Goal: Transaction & Acquisition: Purchase product/service

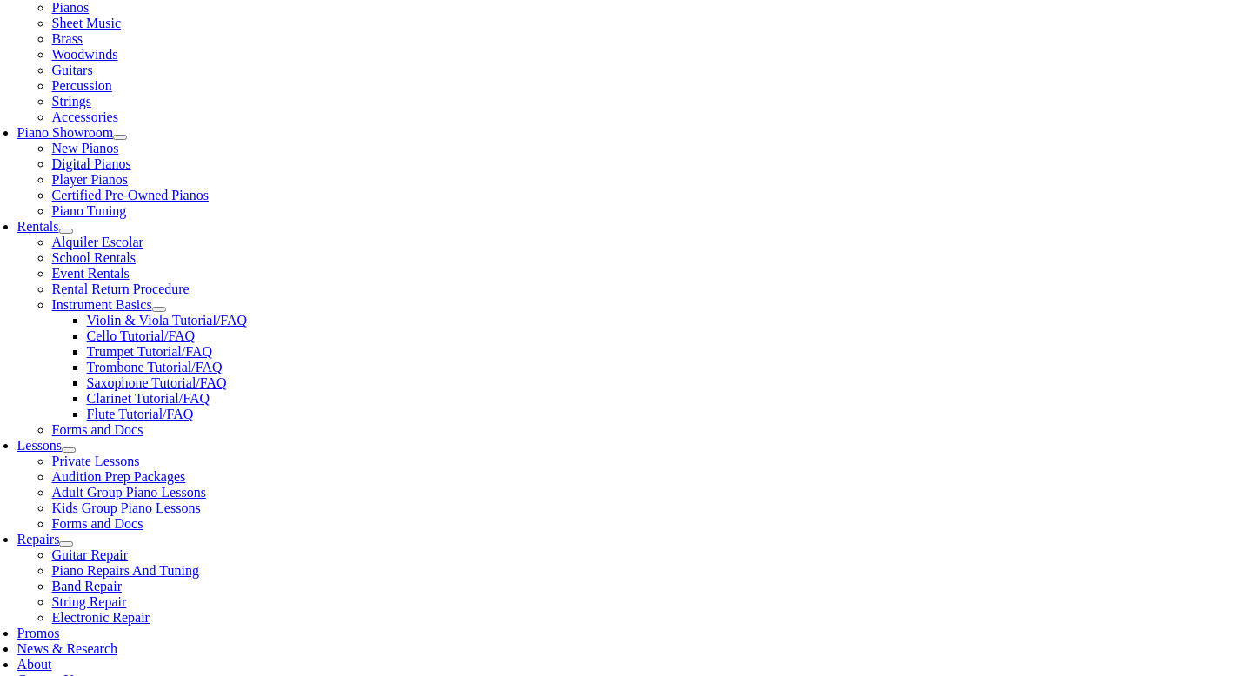
scroll to position [410, 0]
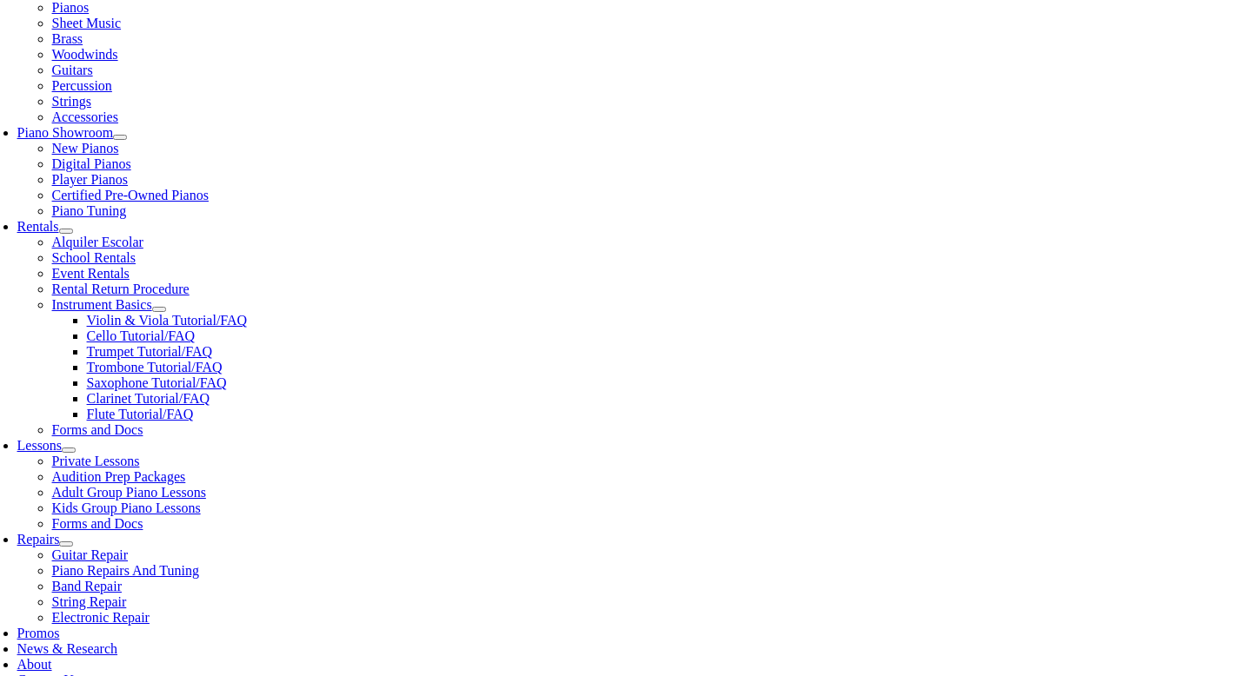
type input "sanf"
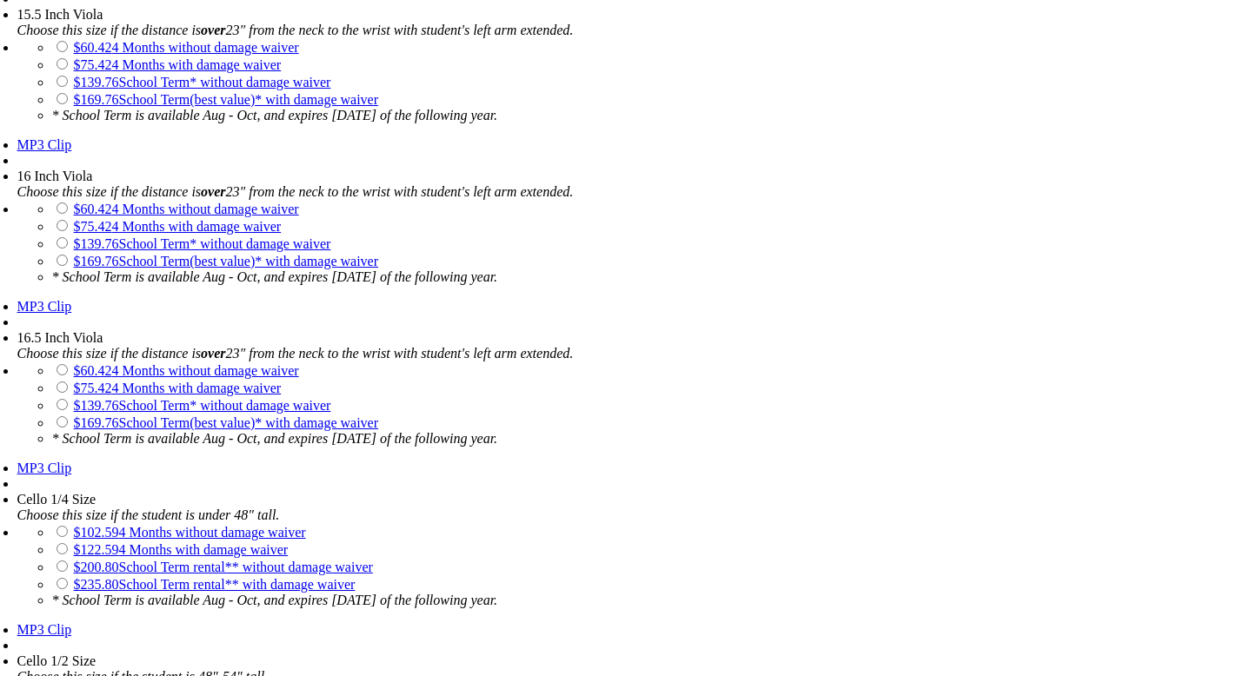
scroll to position [3218, 0]
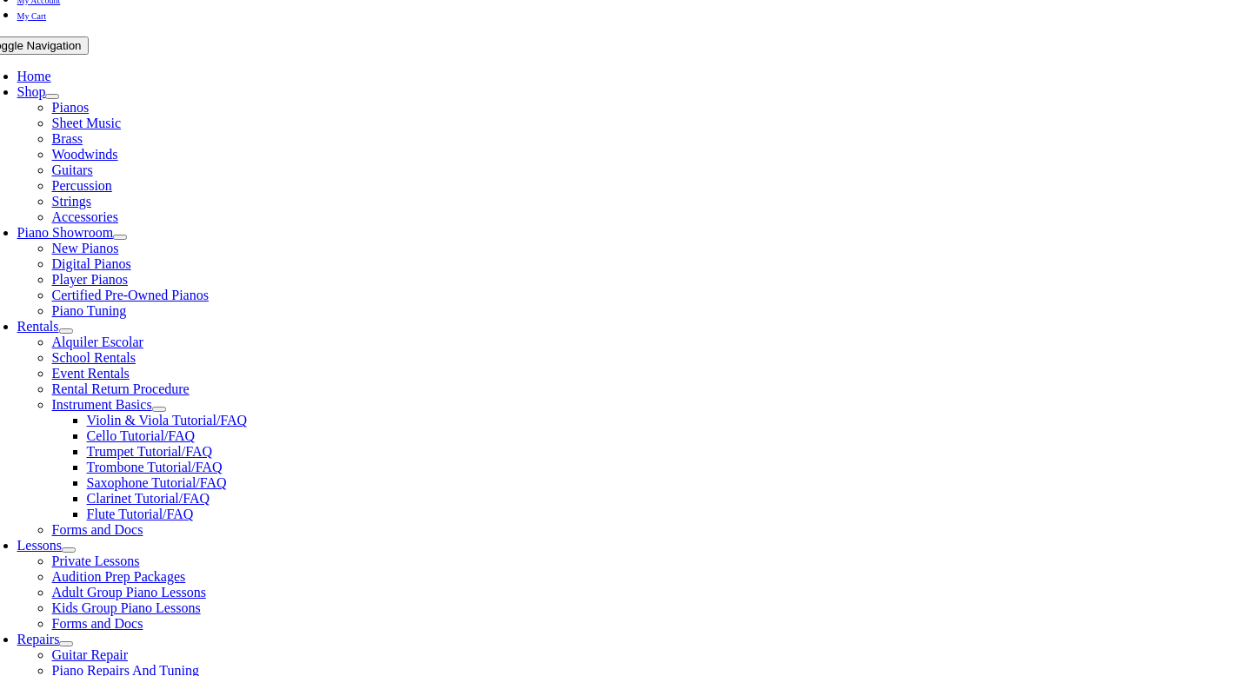
scroll to position [318, 0]
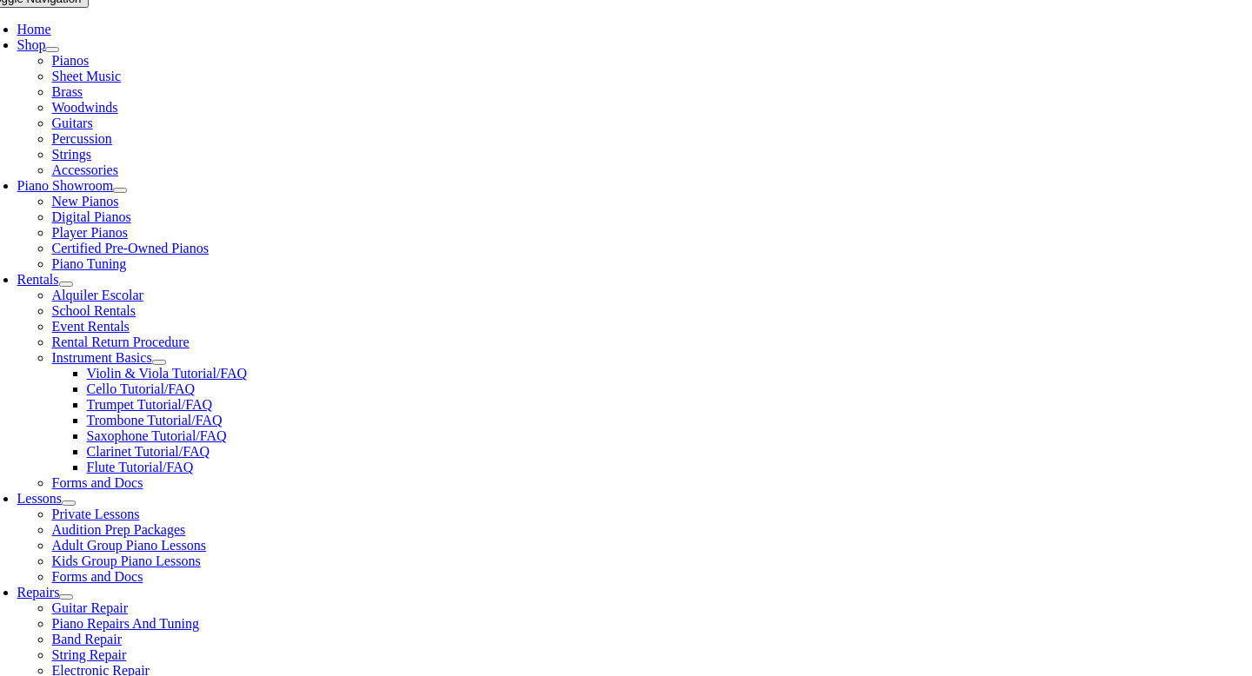
type input "1"
type input "[PERSON_NAME]"
type input "Mucchetti"
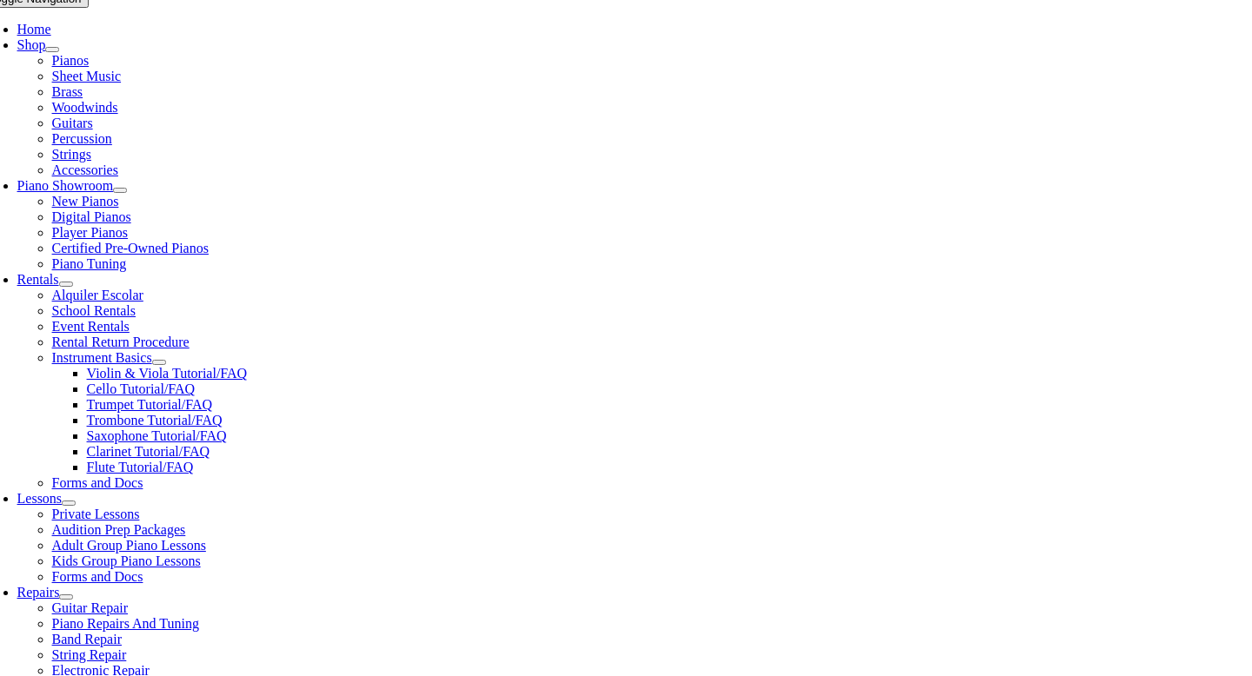
type input "6102202690"
type input "160668080"
type input "05/26/1985"
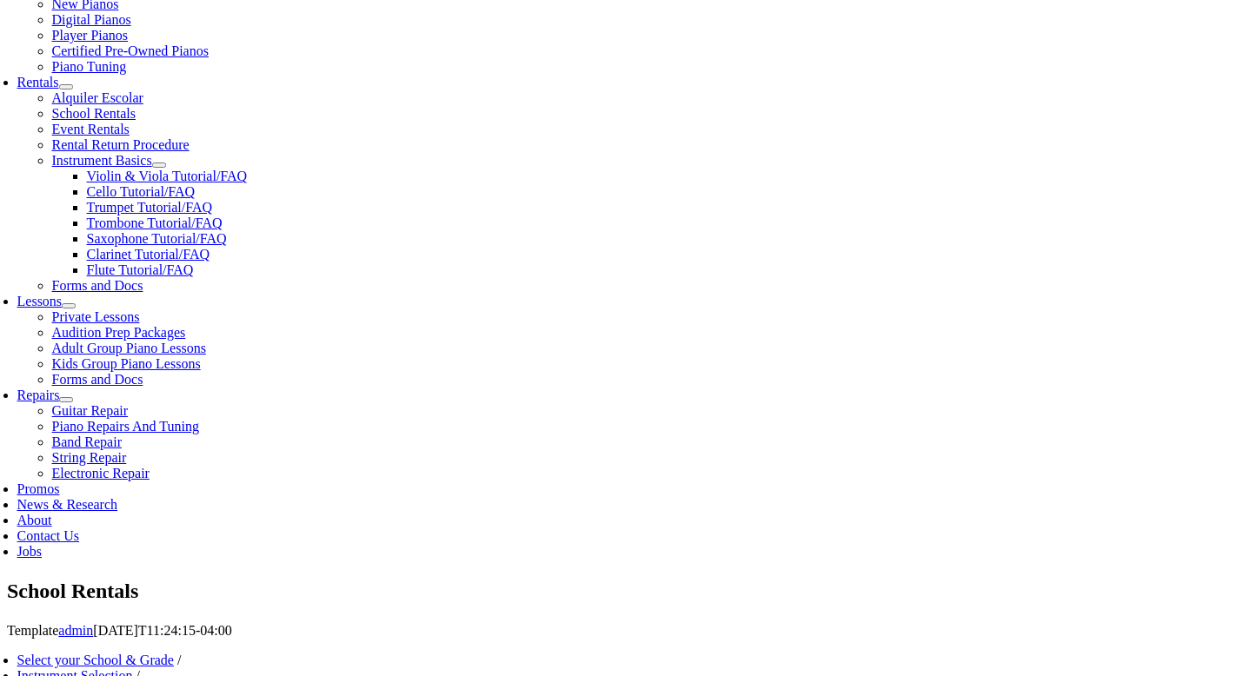
scroll to position [556, 0]
type input "Lena Mucchetti"
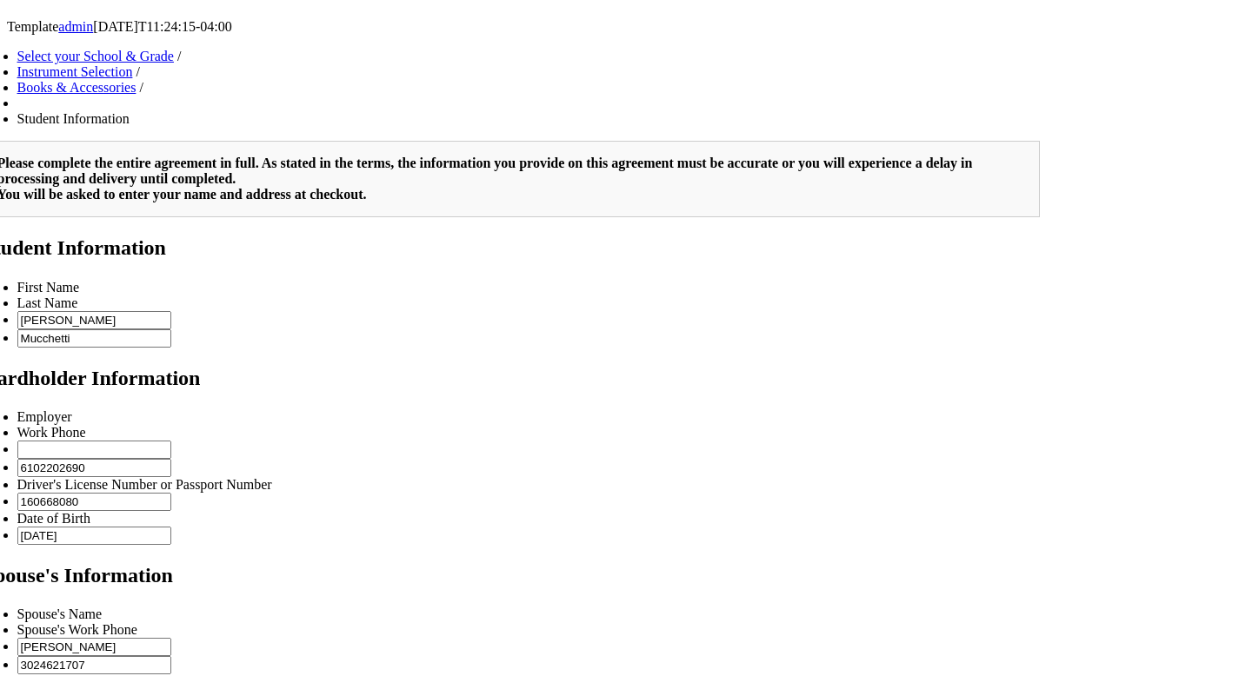
scroll to position [475, 0]
type input "3024621707"
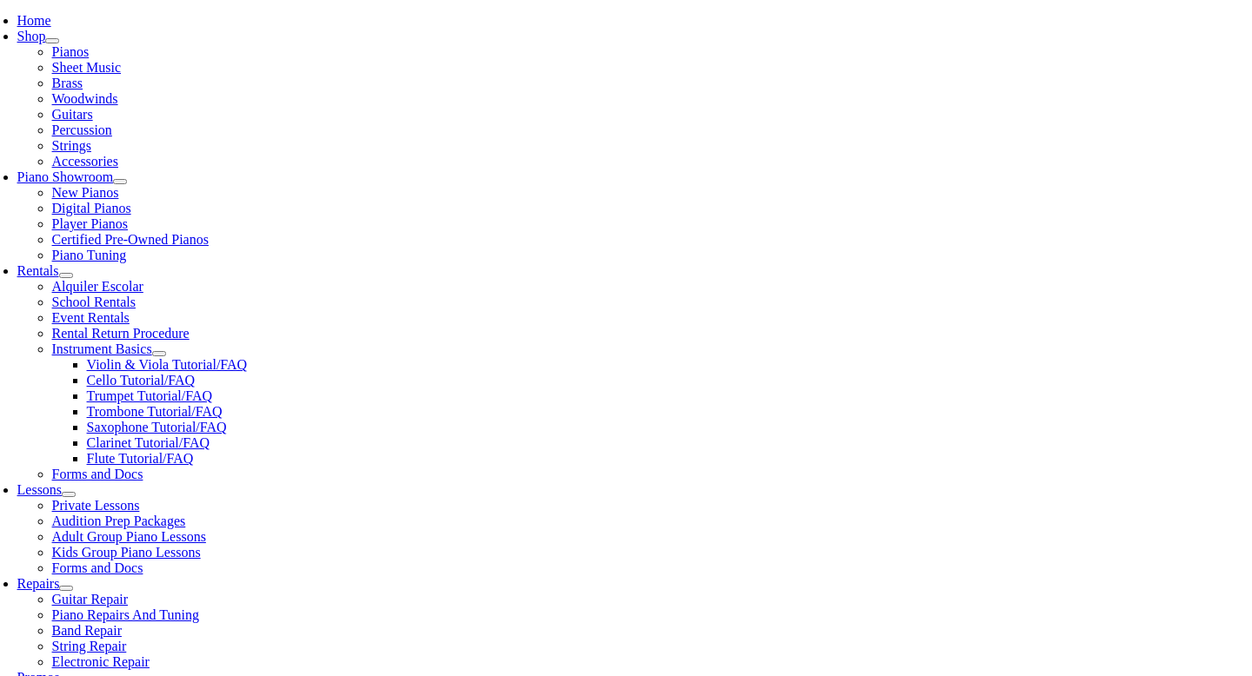
scroll to position [367, 0]
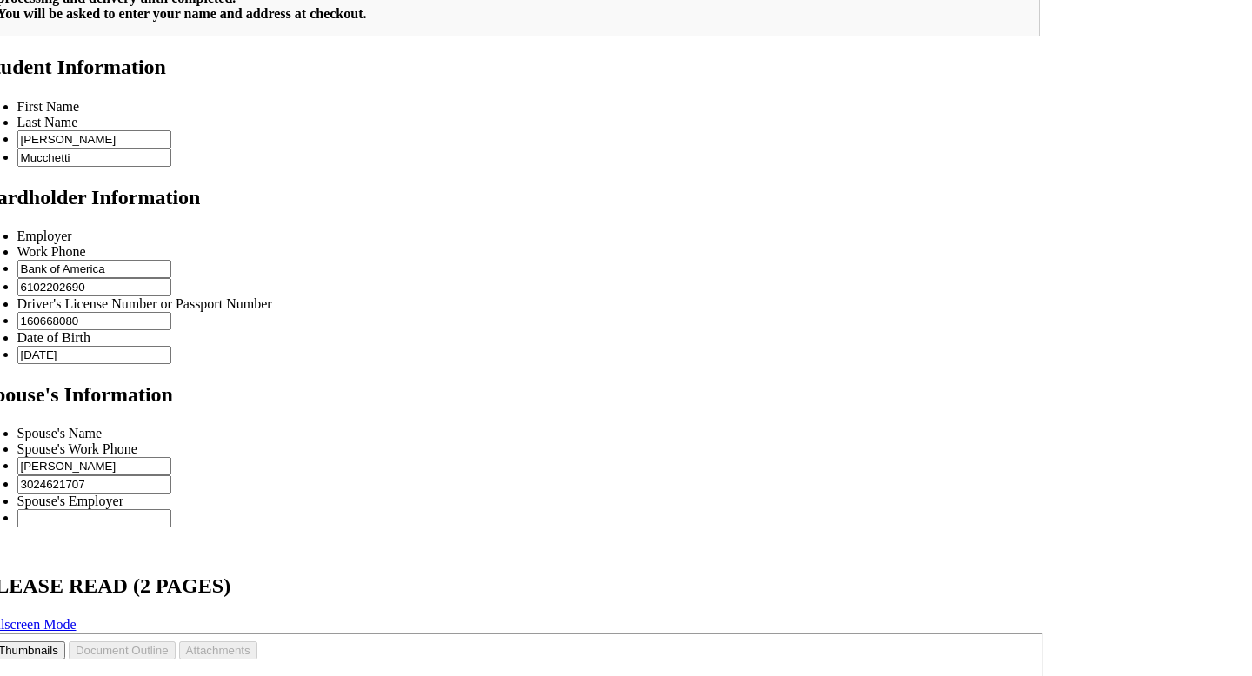
scroll to position [1488, 0]
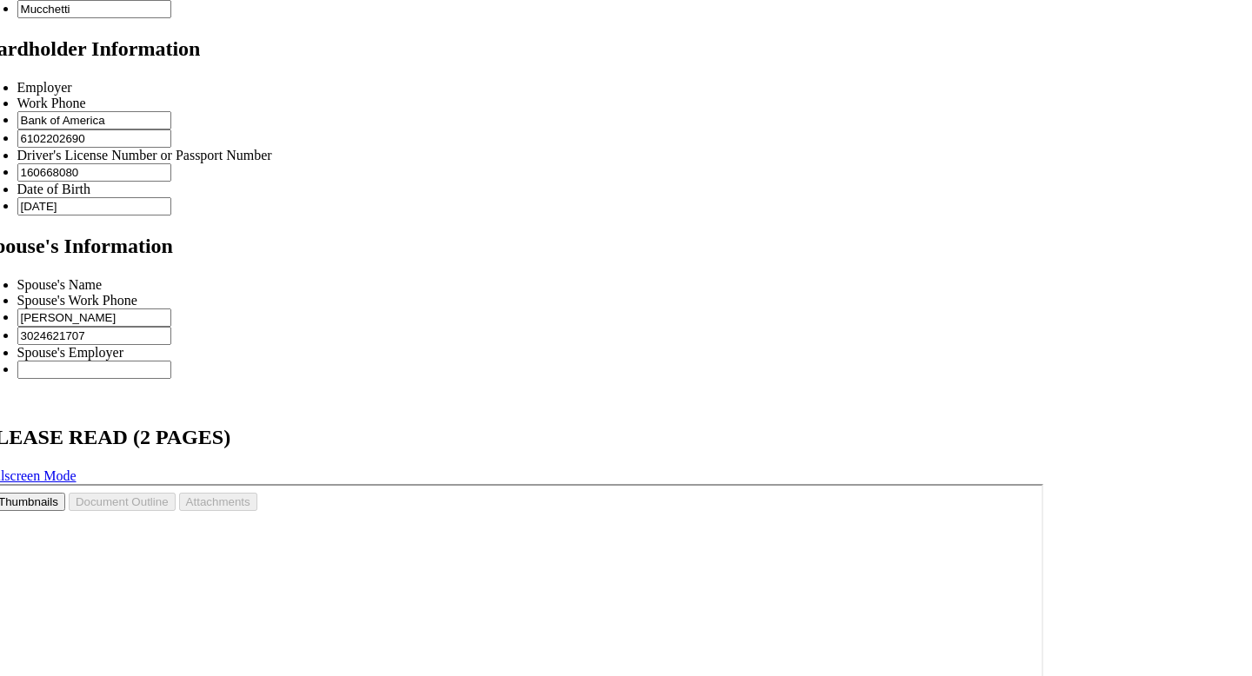
type input "Bank of America"
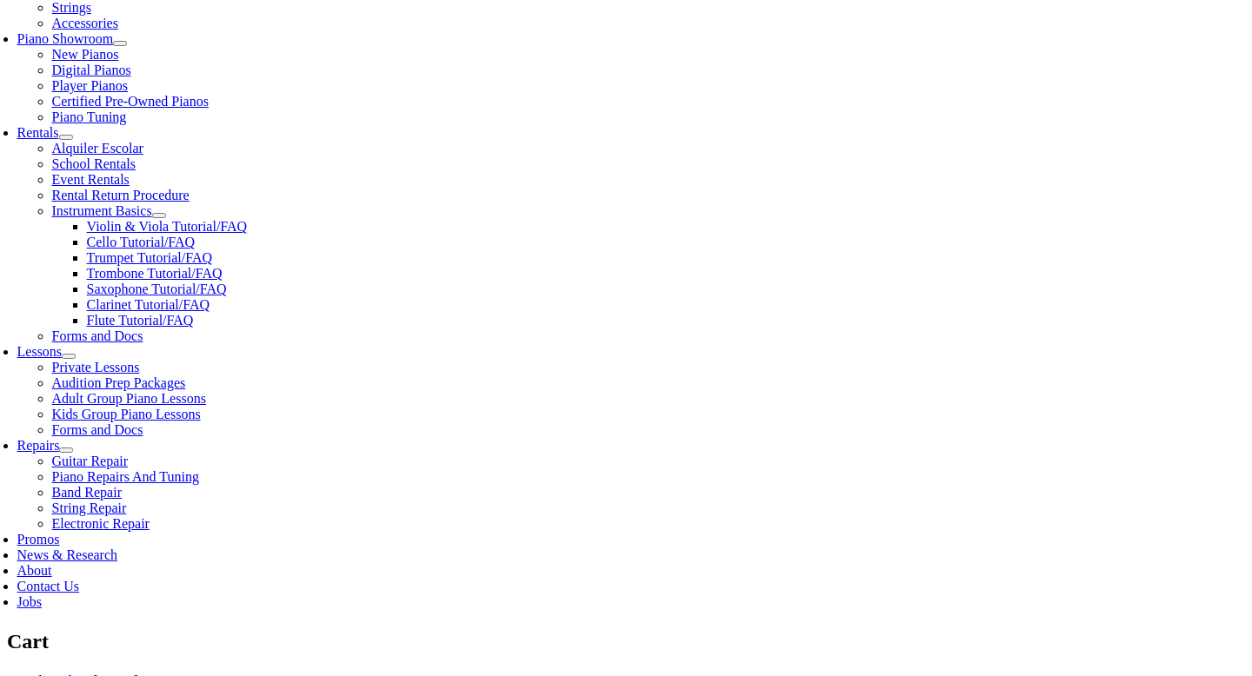
scroll to position [528, 0]
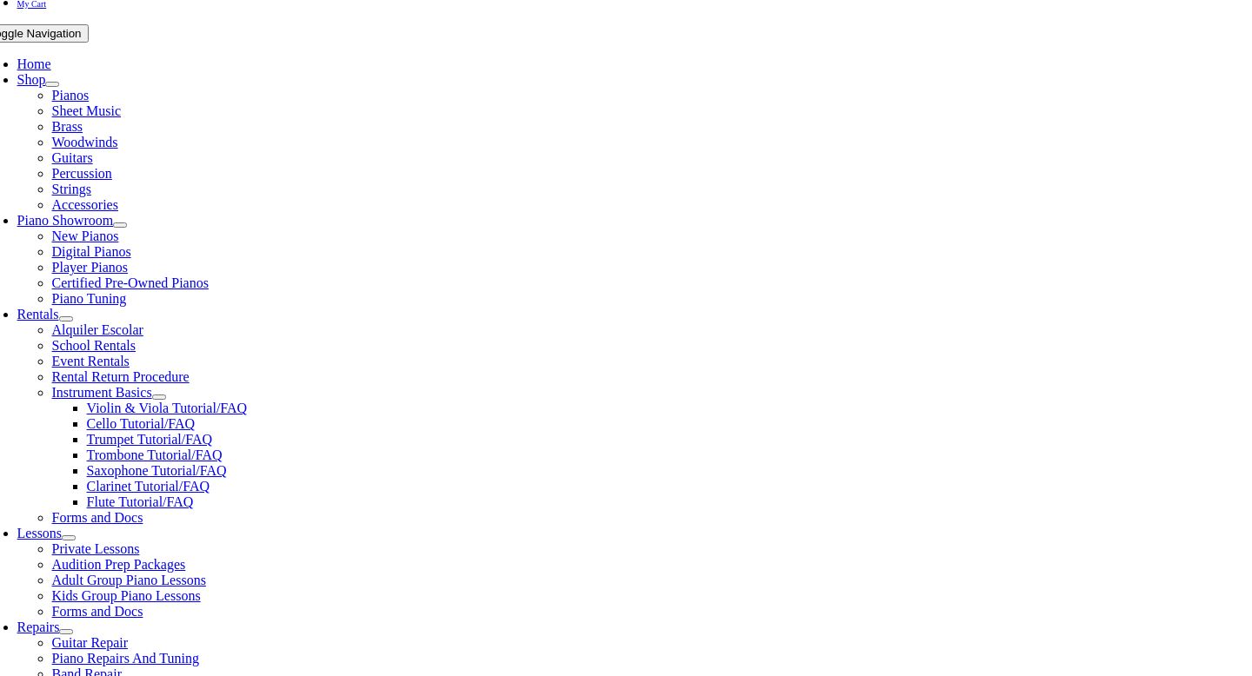
scroll to position [369, 0]
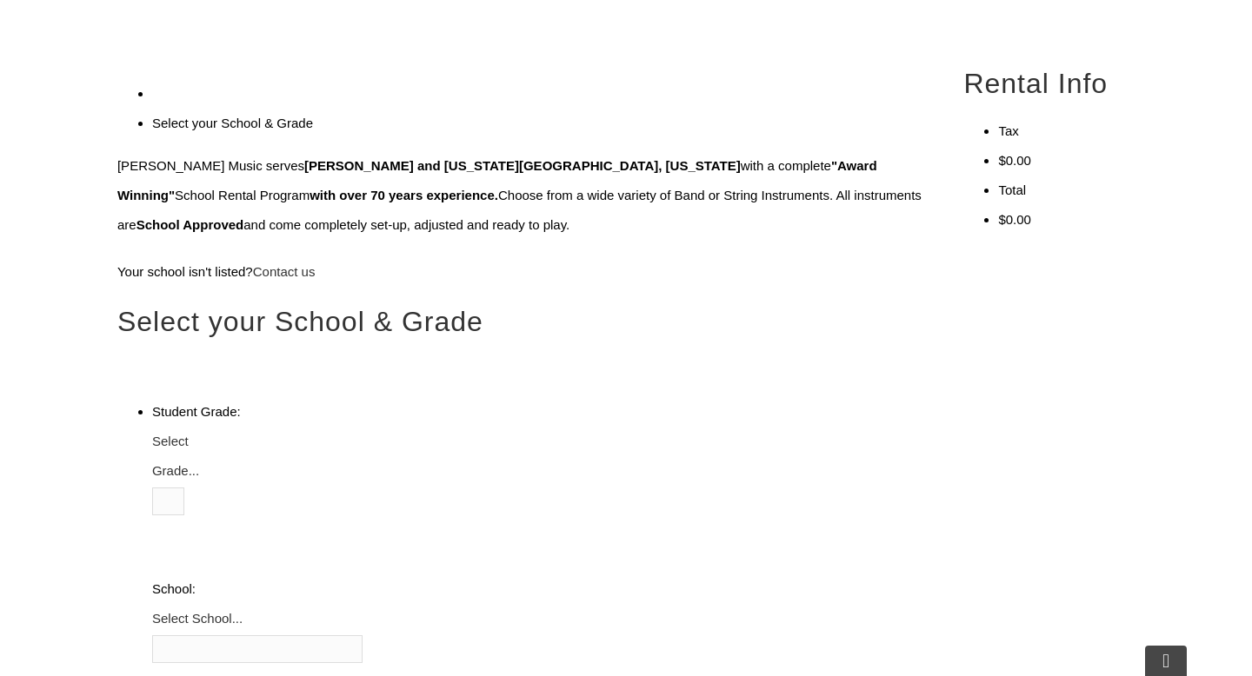
scroll to position [495, 0]
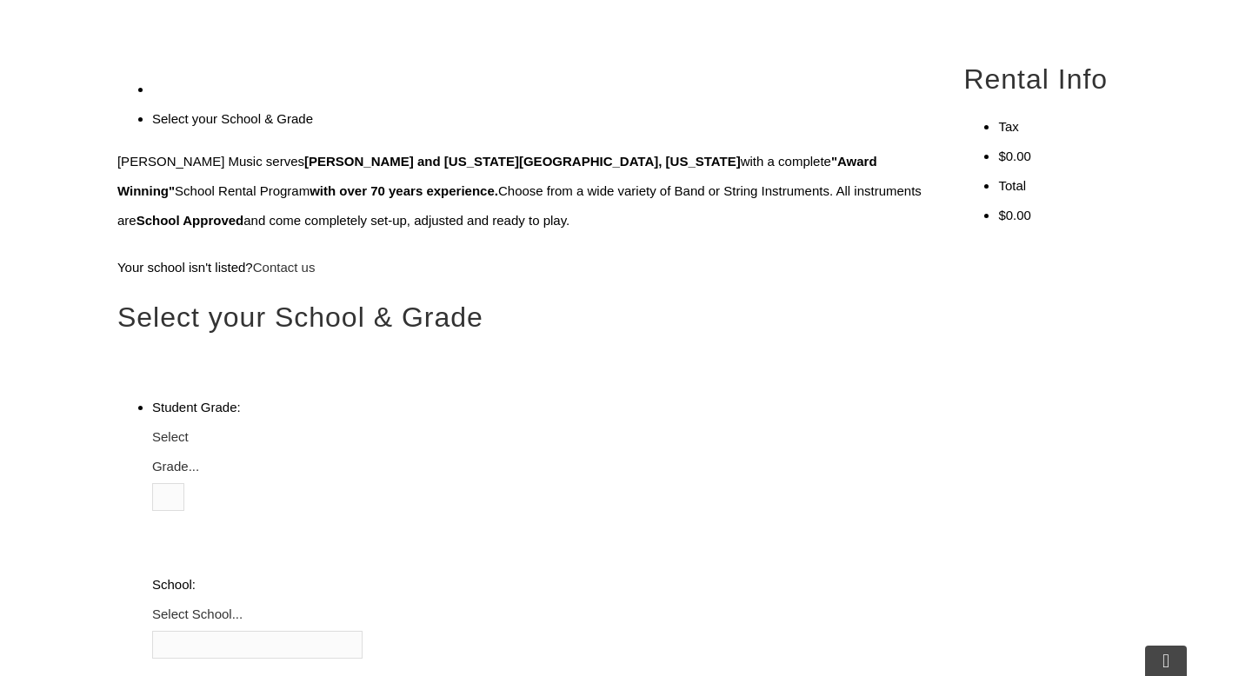
click at [427, 393] on li "Student Grade: 3 4 5 6 7 8 9 10 11 12 Select Grade... School: Arcola Middle Arr…" at bounding box center [537, 644] width 771 height 503
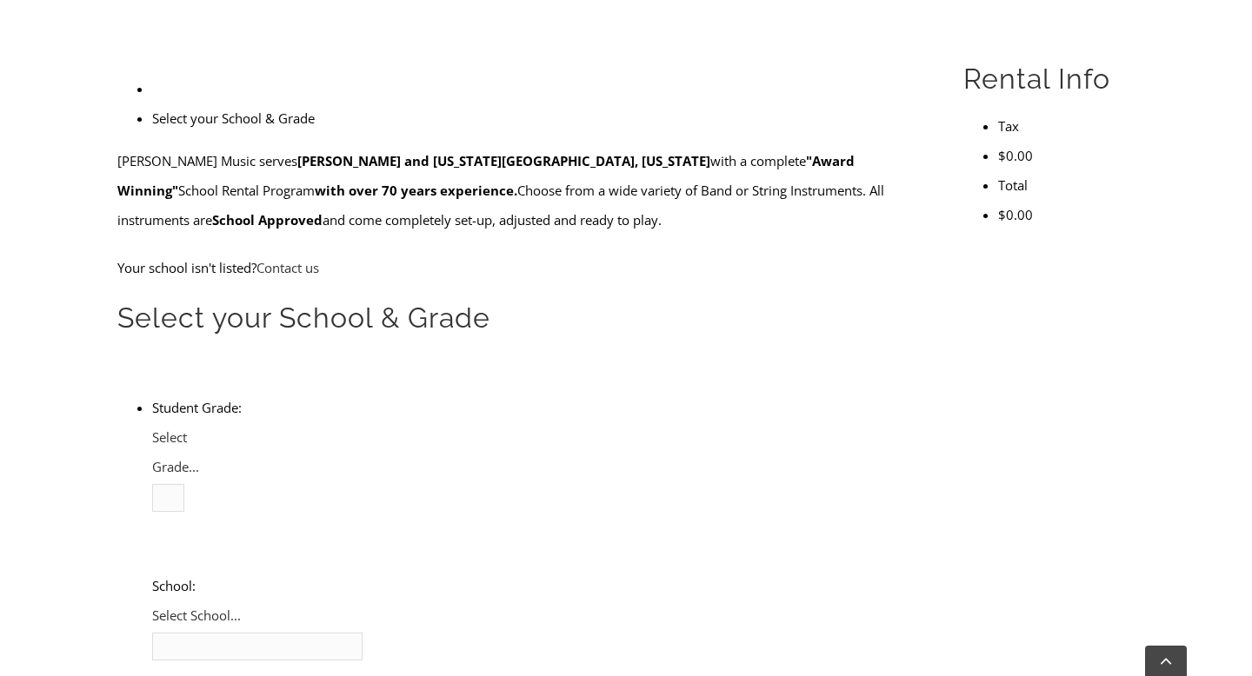
click at [199, 429] on span "Select Grade..." at bounding box center [175, 452] width 47 height 47
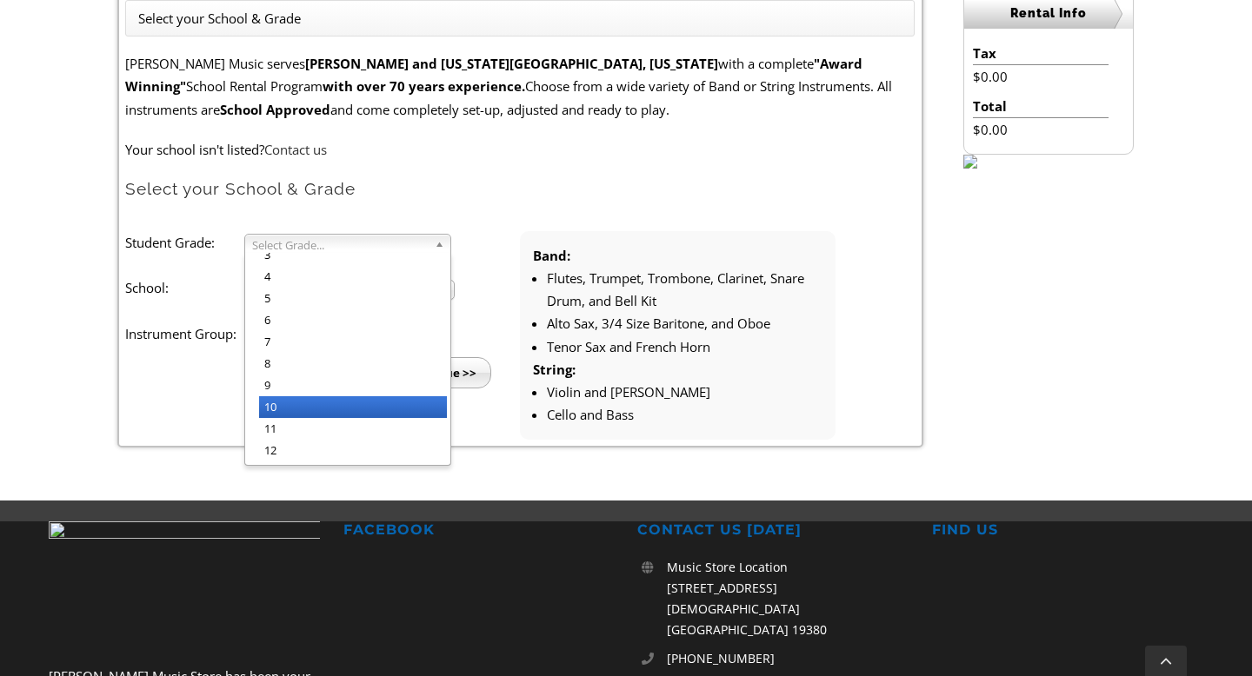
click at [329, 407] on li "10" at bounding box center [353, 407] width 188 height 22
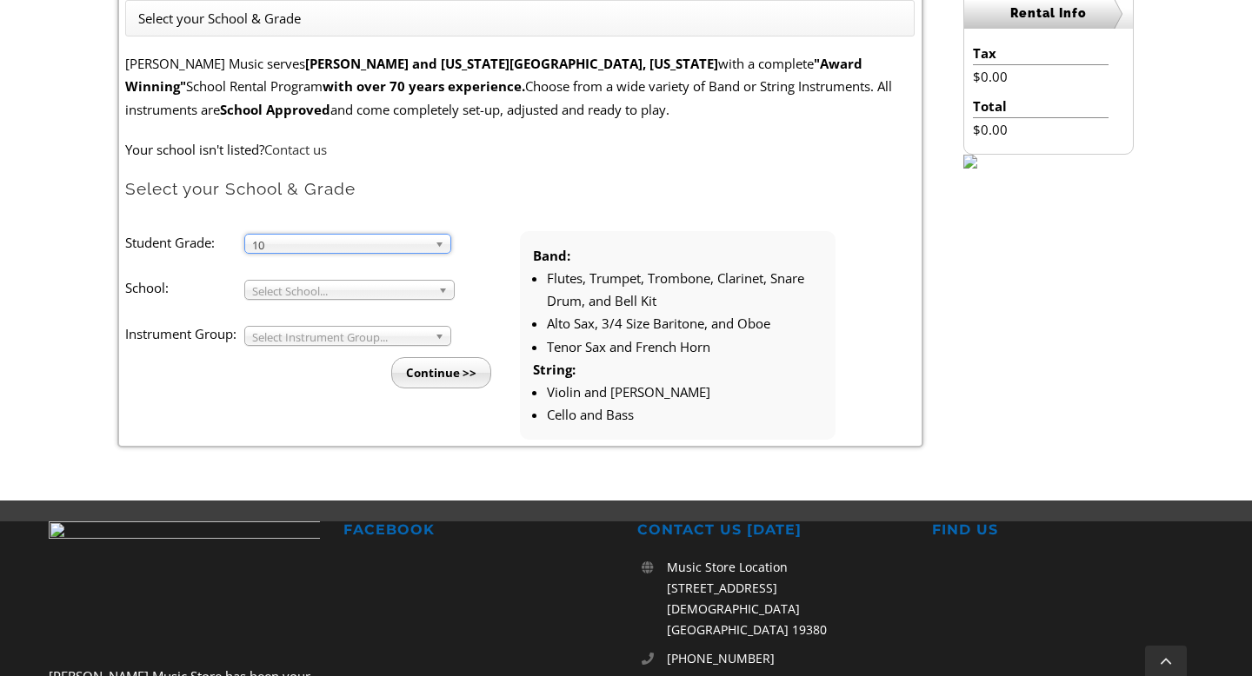
click at [326, 280] on link "Select School..." at bounding box center [349, 290] width 210 height 20
type input "san"
click at [296, 359] on li "San ford School" at bounding box center [354, 361] width 191 height 22
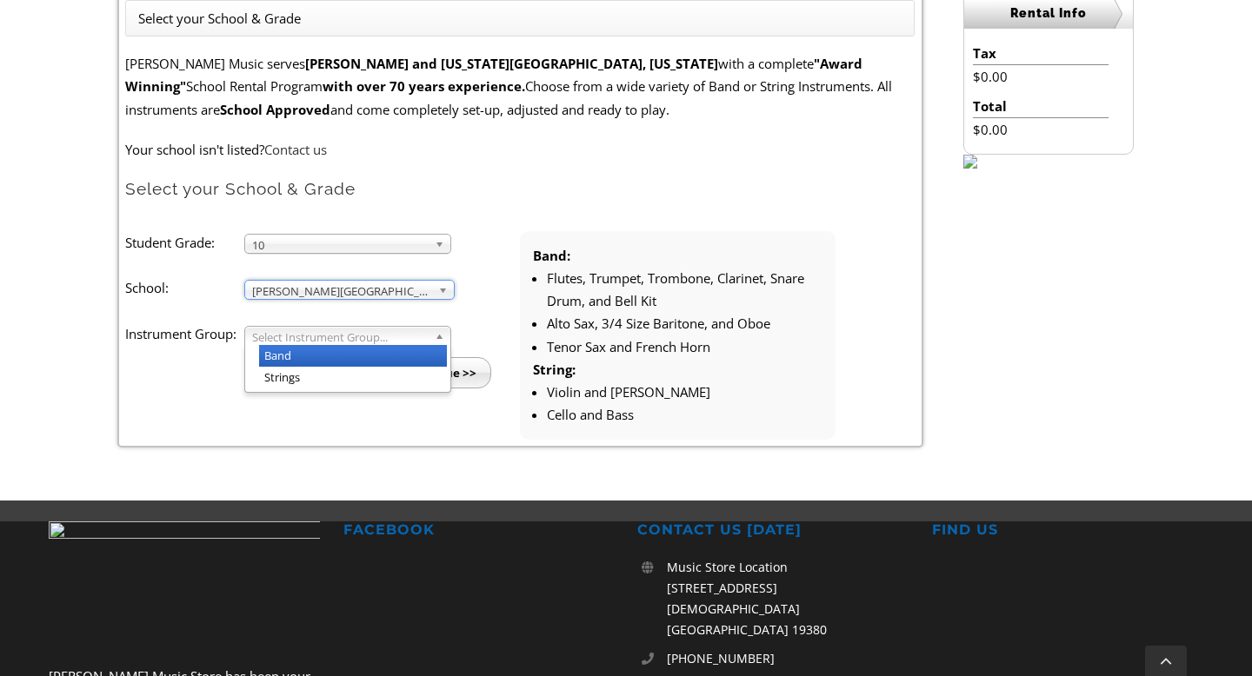
click at [305, 342] on span "Select Instrument Group..." at bounding box center [340, 337] width 176 height 21
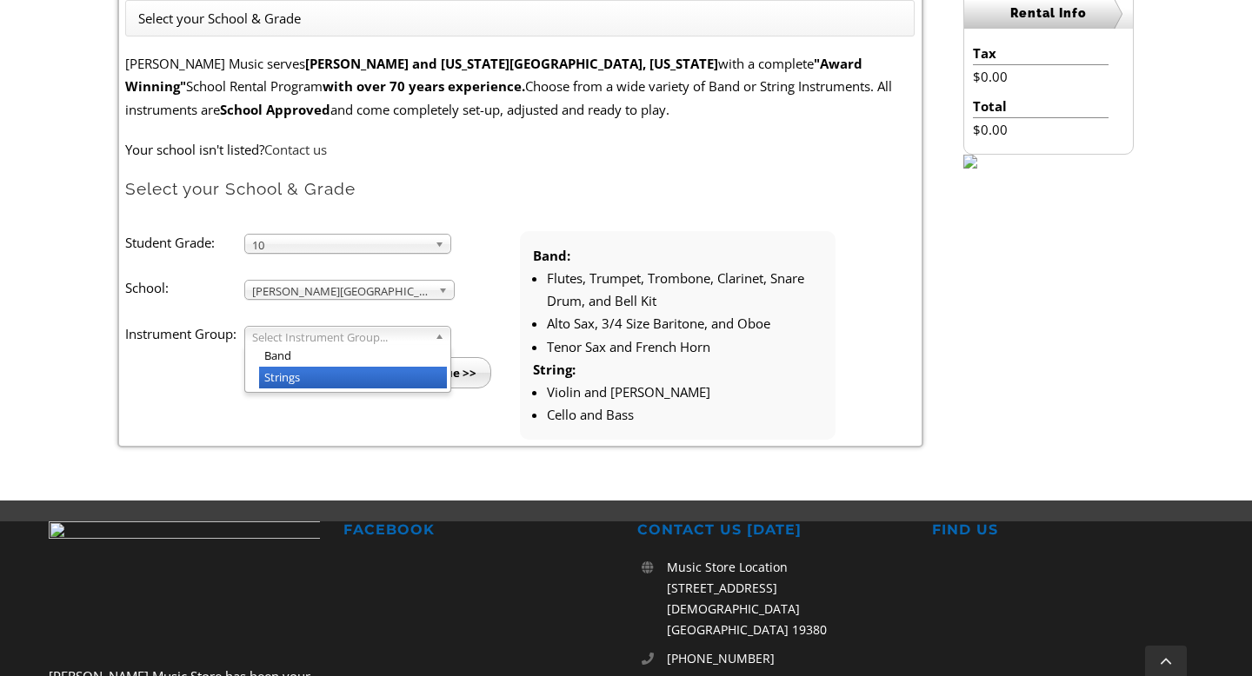
click at [303, 374] on li "Strings" at bounding box center [353, 378] width 188 height 22
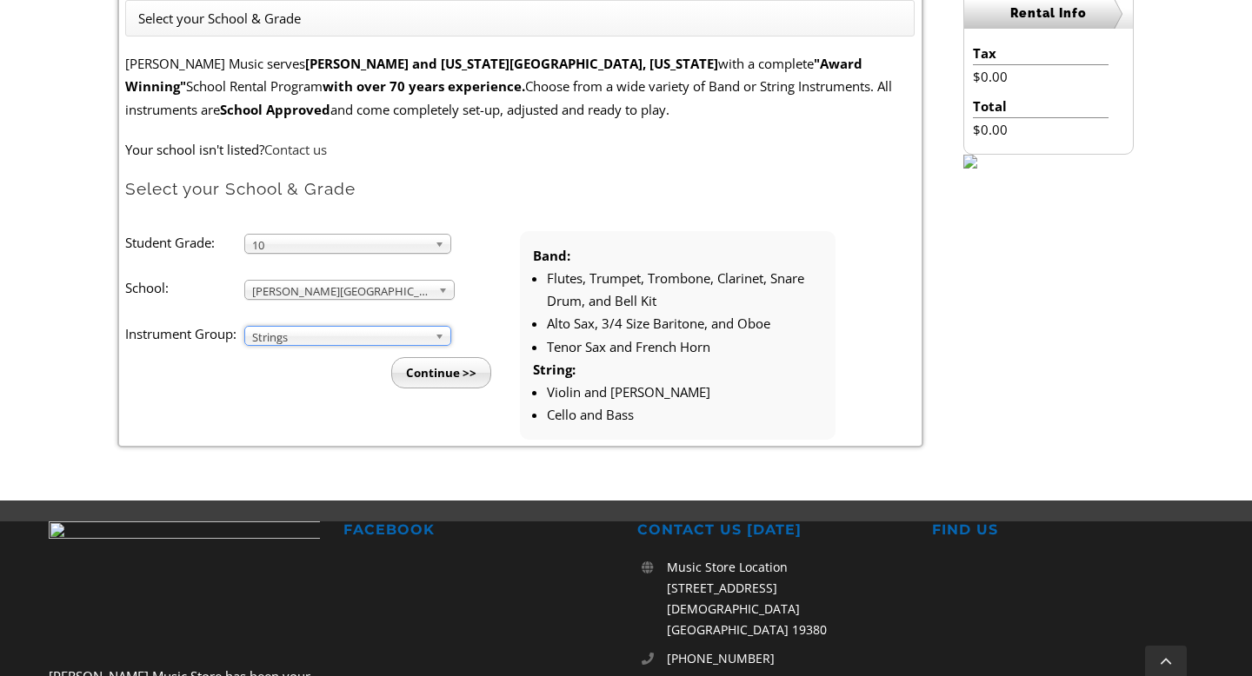
click at [420, 379] on input "Continue >>" at bounding box center [441, 372] width 100 height 31
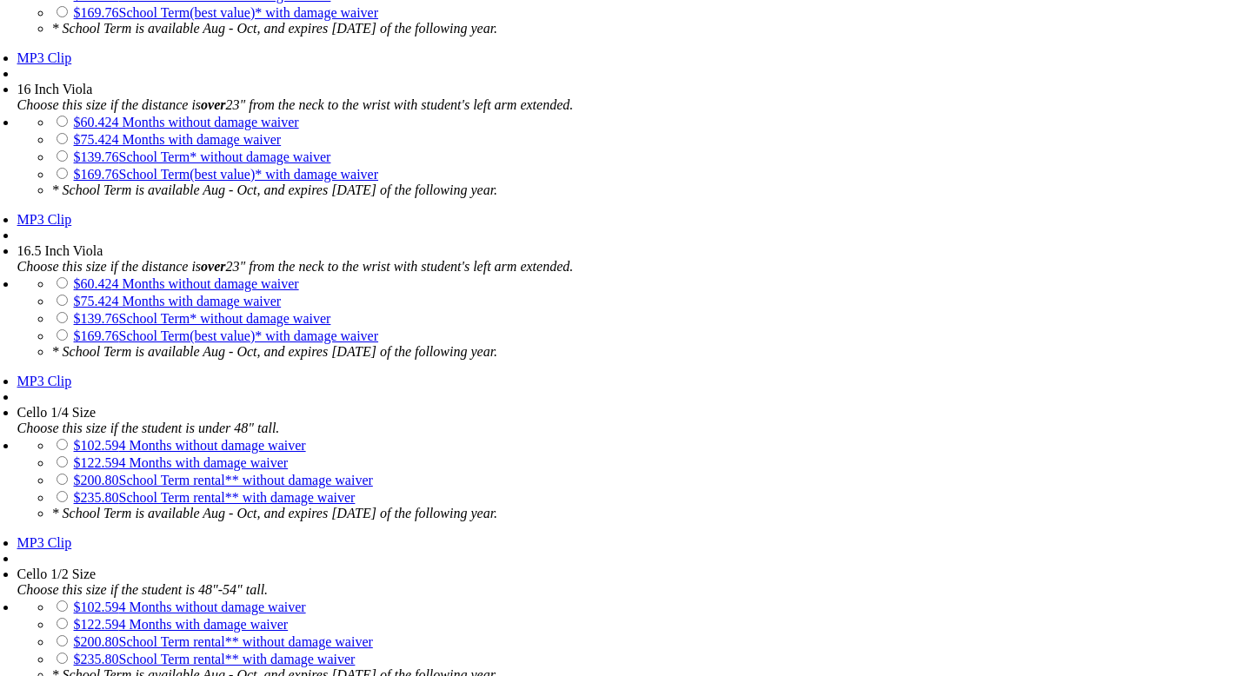
scroll to position [3222, 0]
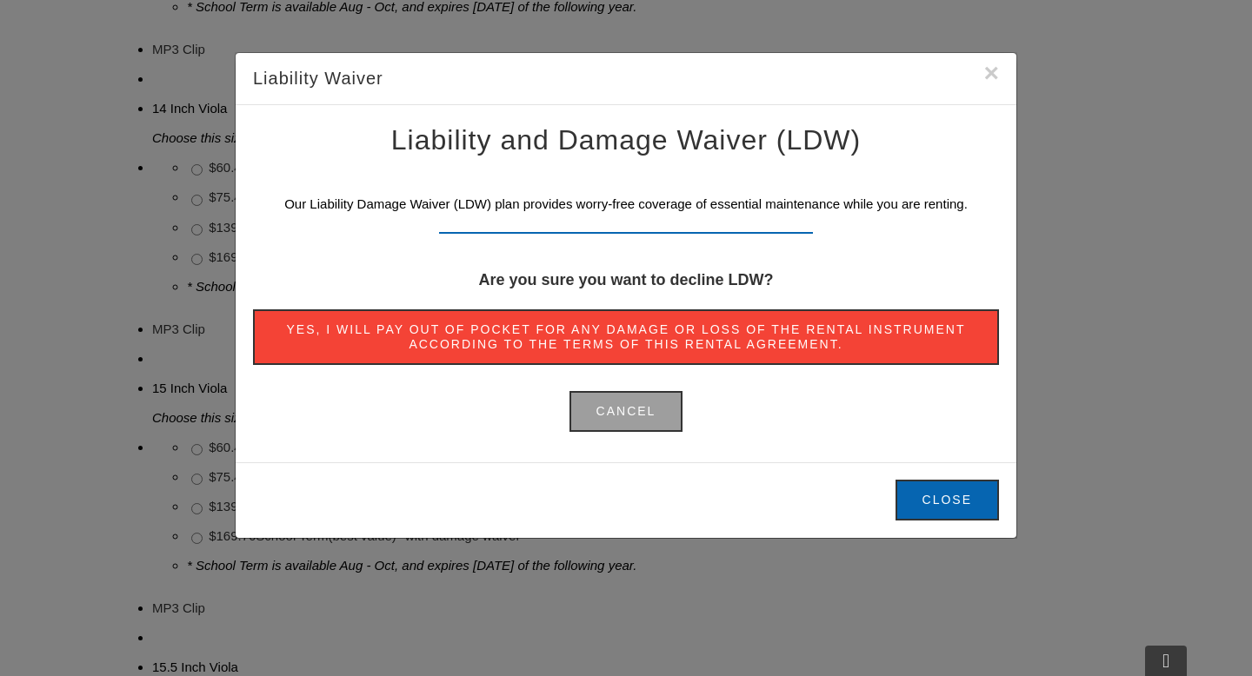
click at [634, 326] on span "Yes, I will pay out of pocket for any damage or loss of the rental instrument a…" at bounding box center [626, 337] width 692 height 30
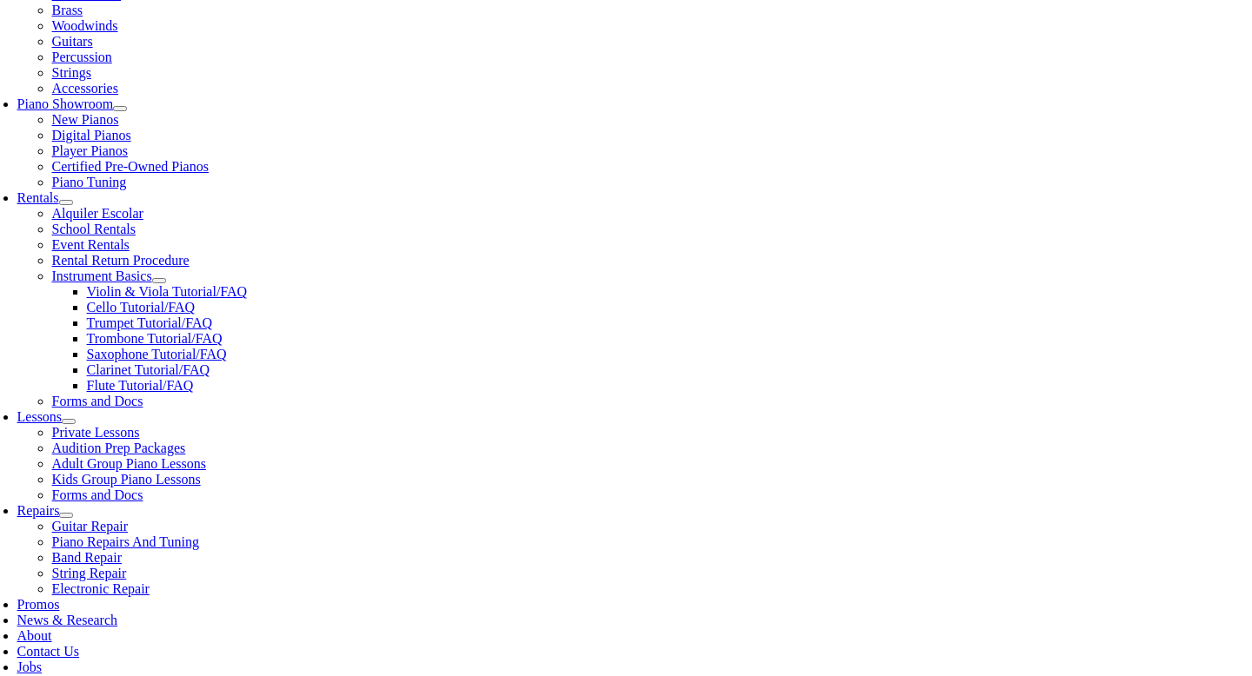
scroll to position [440, 0]
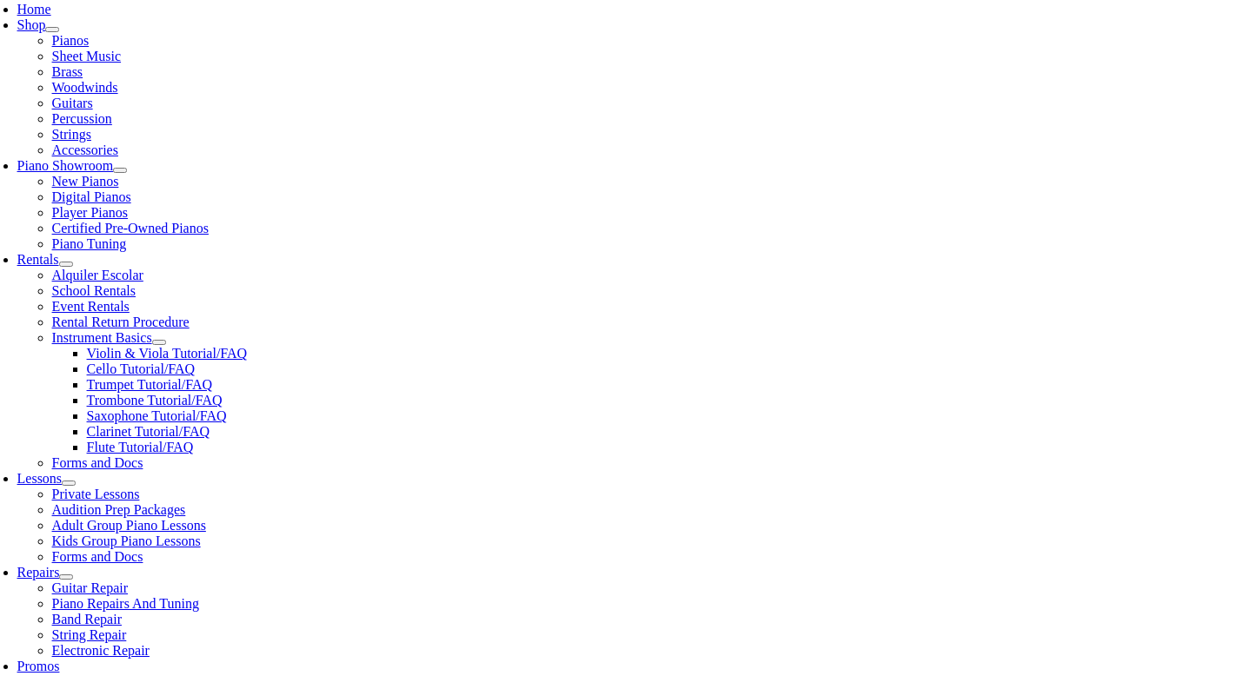
type input "1"
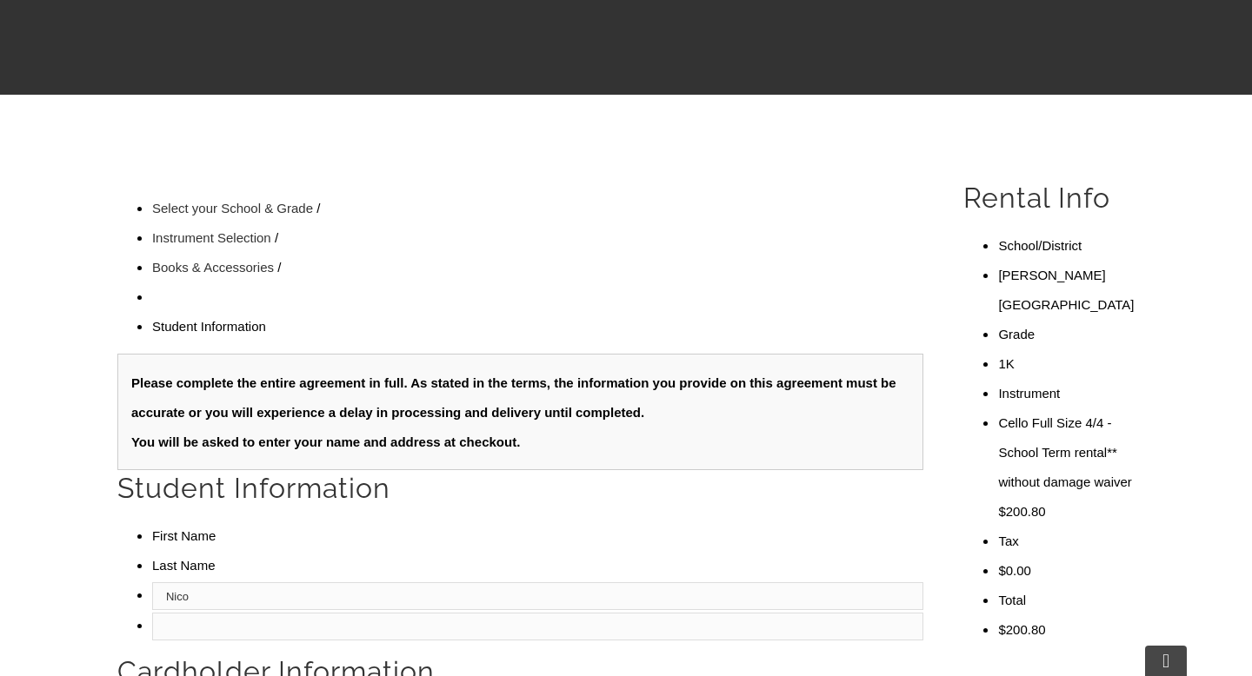
type input "Nico"
type input "Mucchetti"
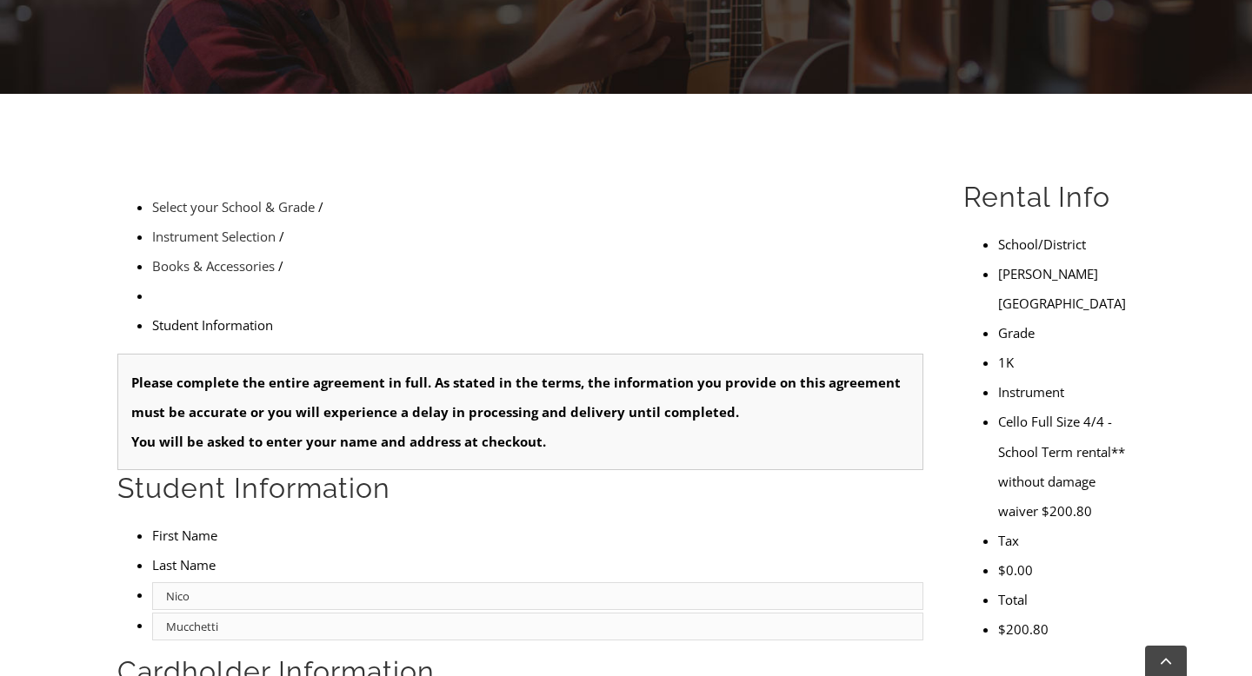
type input "Bank of America"
type input "6102202690"
type input "160668080"
type input "05/26/1985"
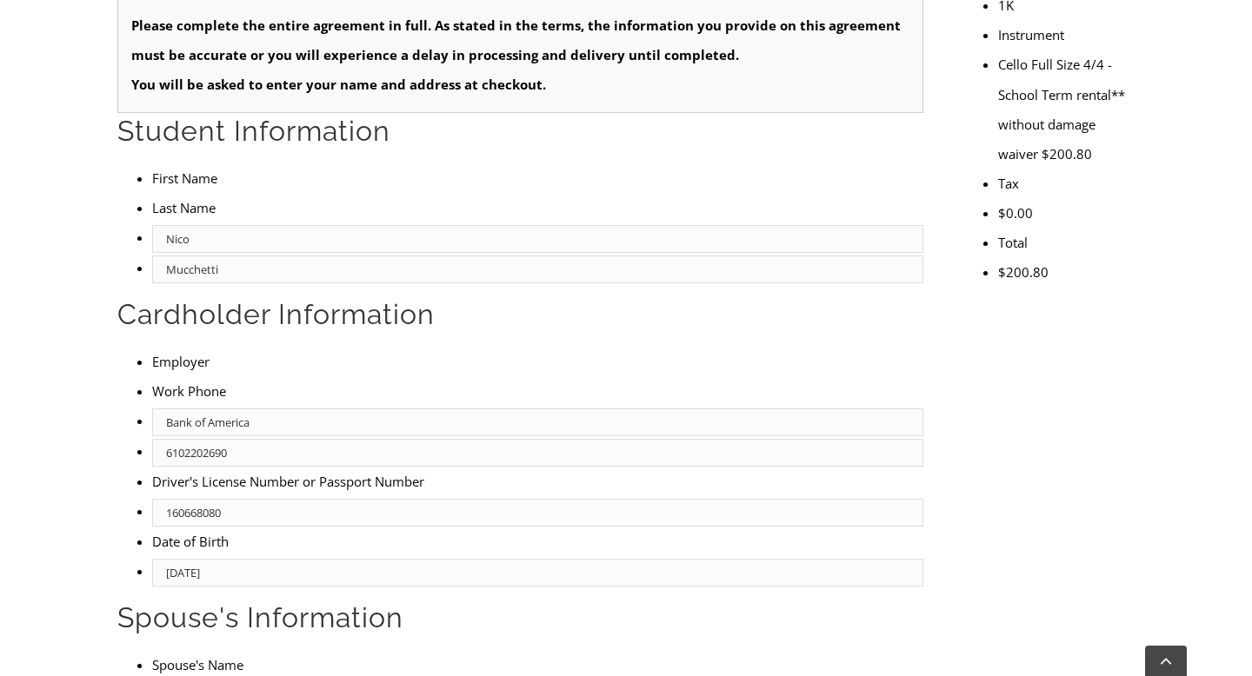
type input "Lena Mucchetti"
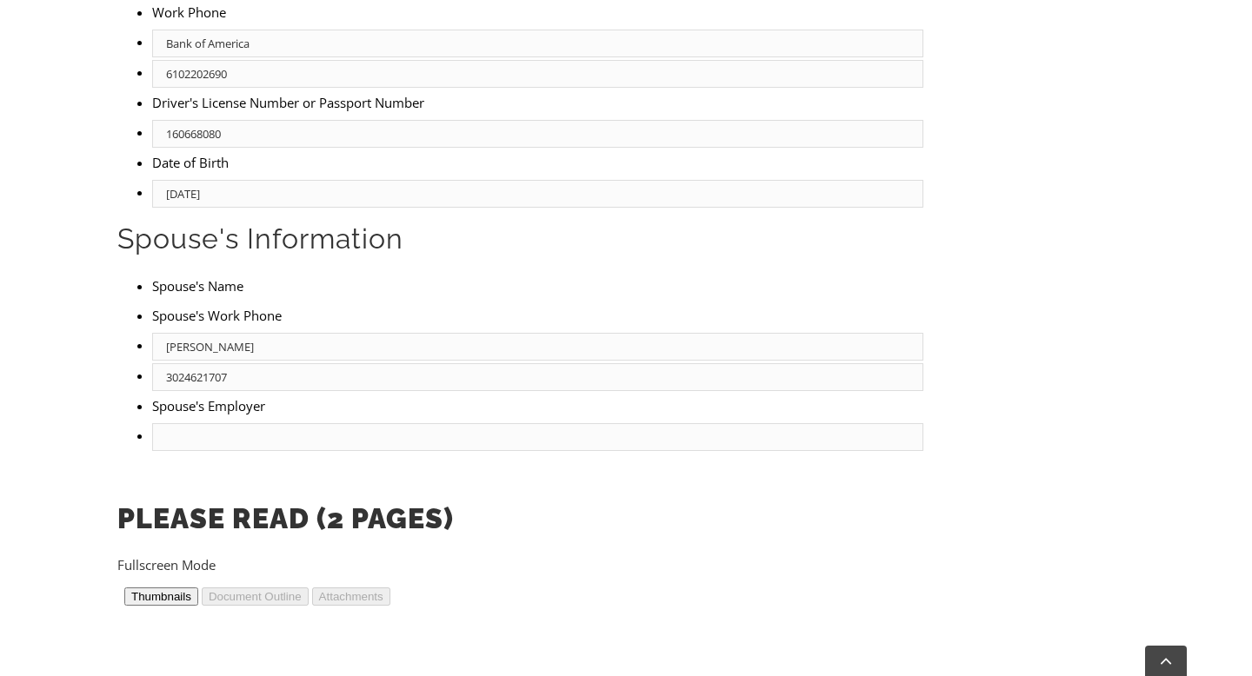
scroll to position [1114, 0]
type input "3024621707"
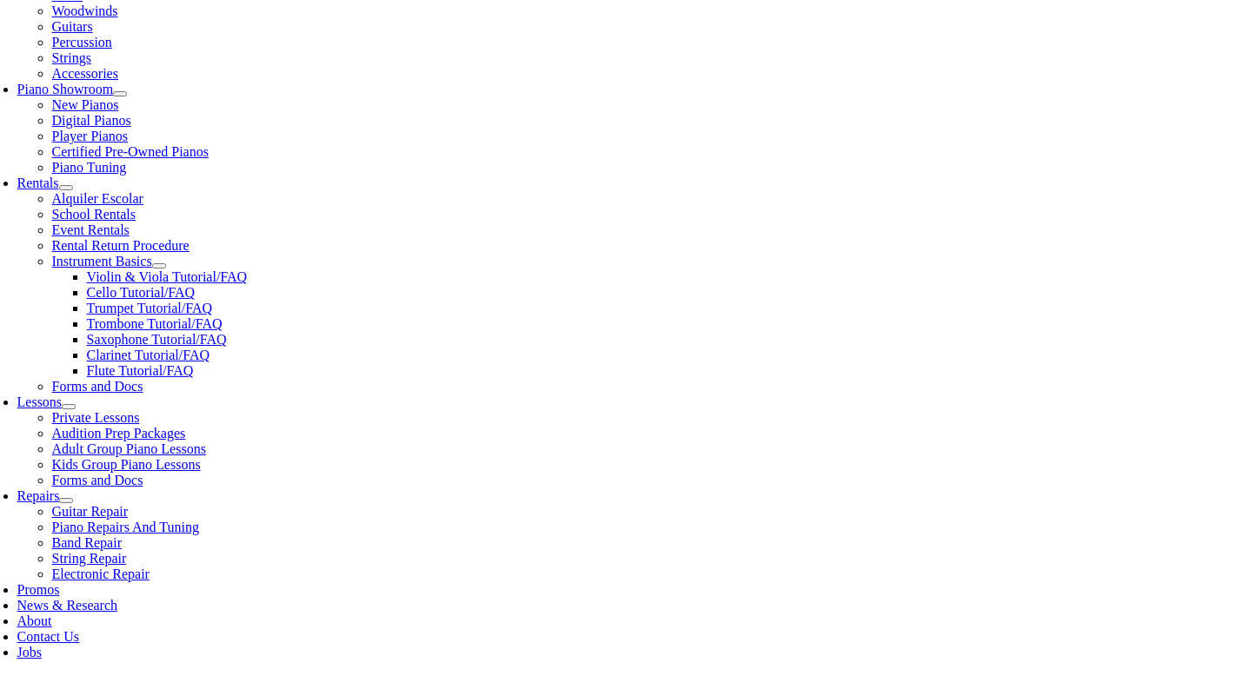
scroll to position [455, 0]
select select "DE"
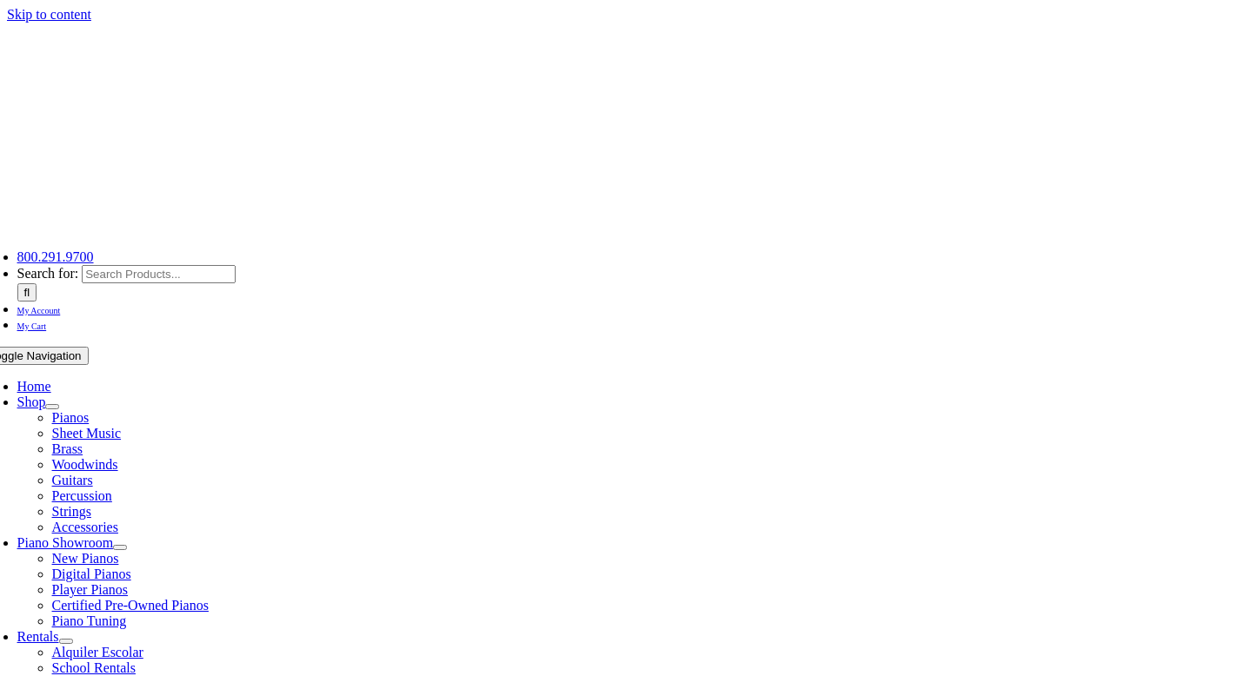
select select "DE"
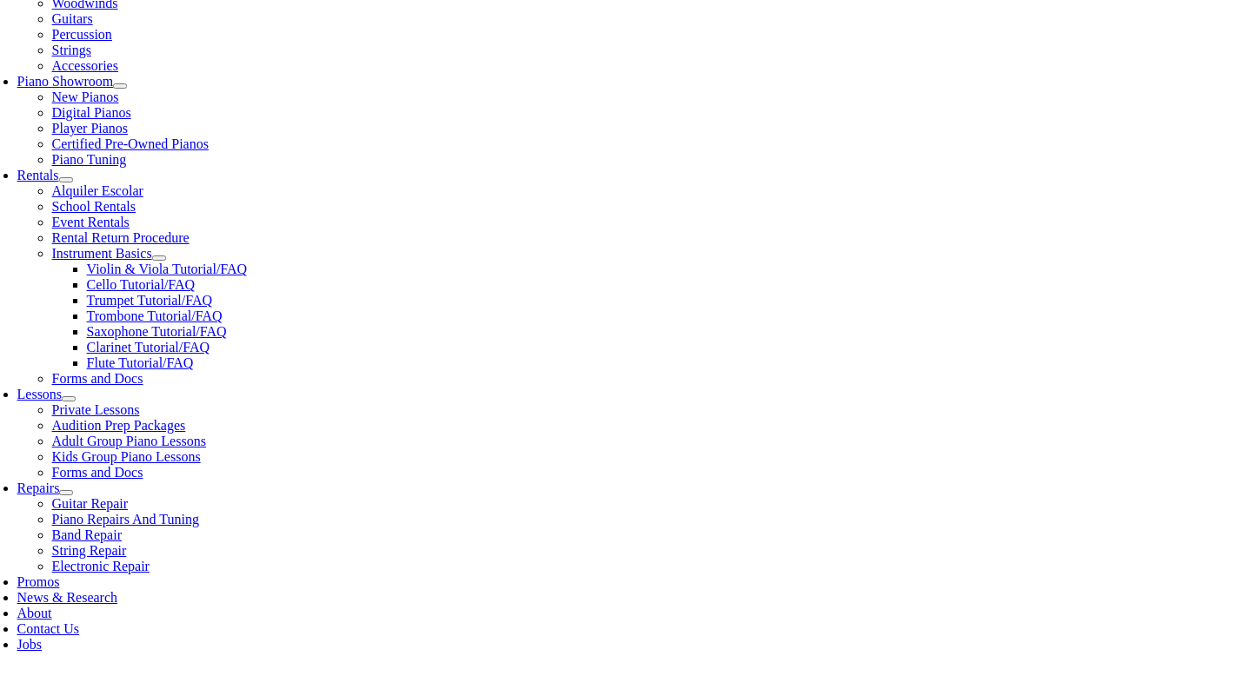
scroll to position [461, 0]
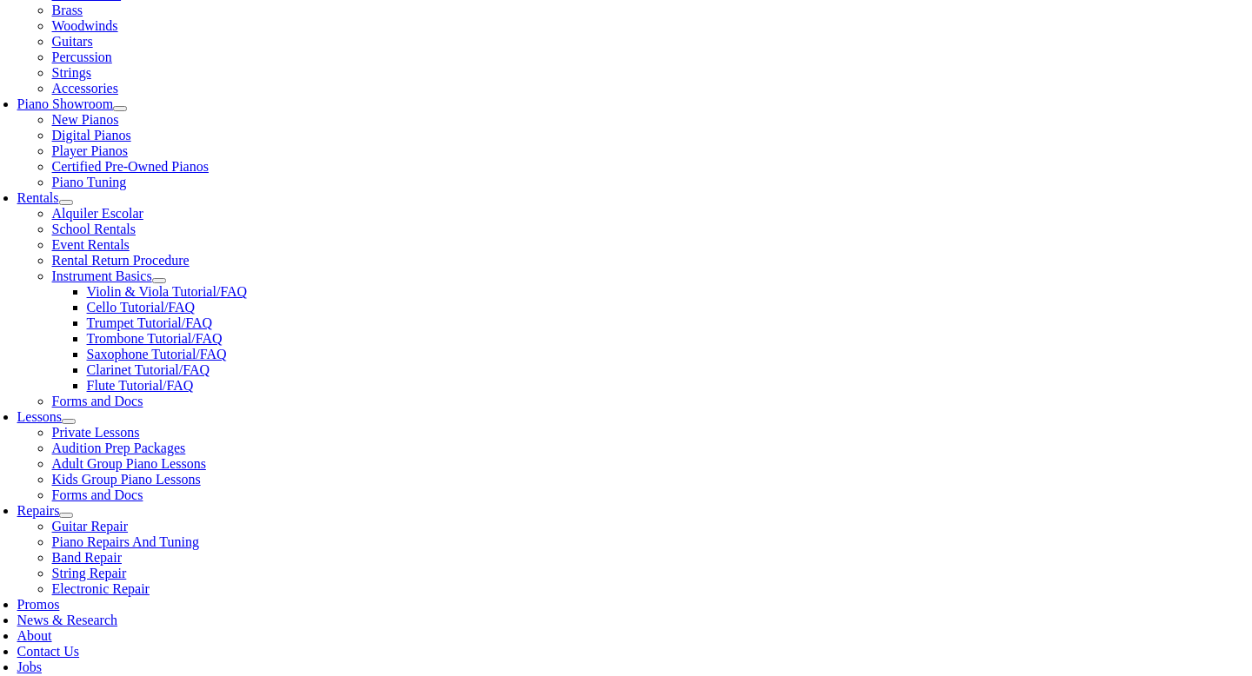
scroll to position [440, 0]
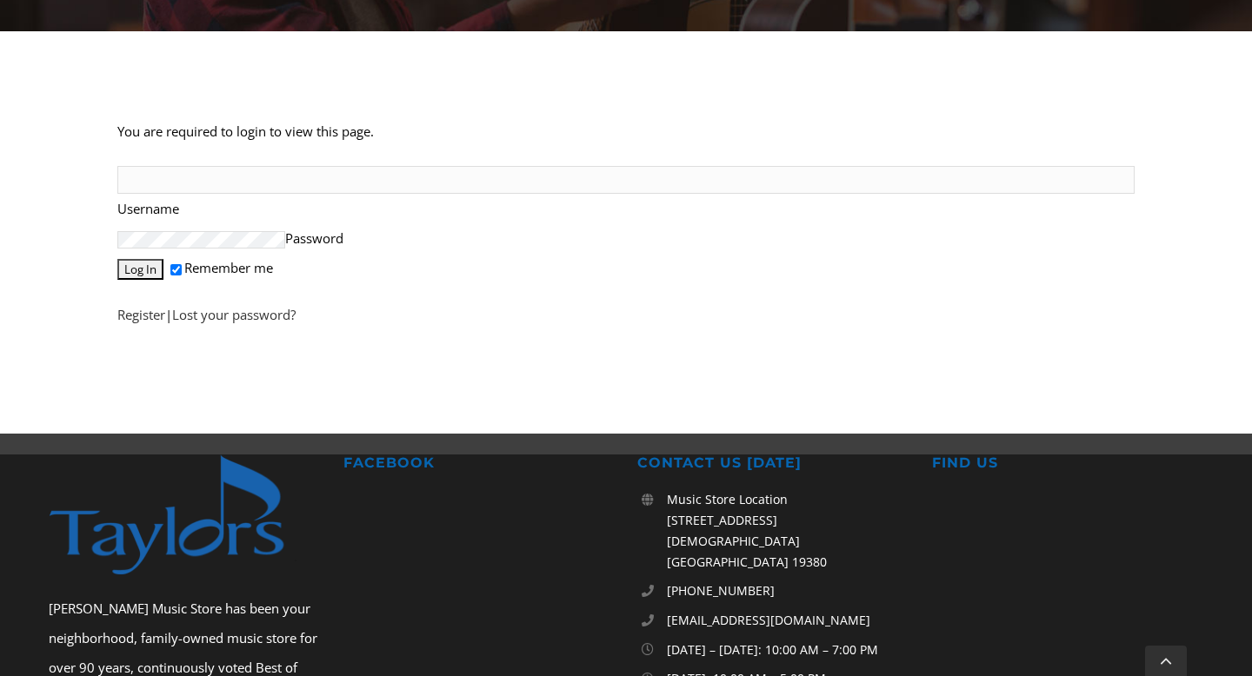
click at [213, 166] on input "Username" at bounding box center [625, 180] width 1017 height 28
type input "tmucchet"
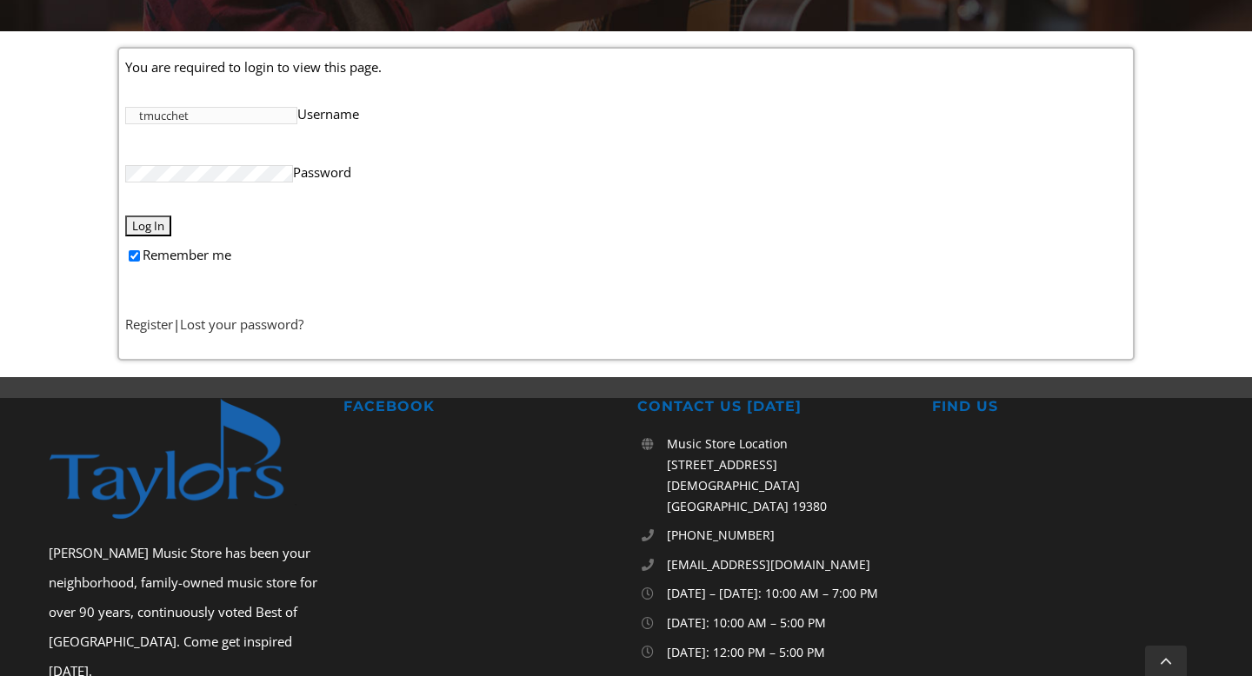
click at [156, 227] on input "Log In" at bounding box center [148, 226] width 46 height 21
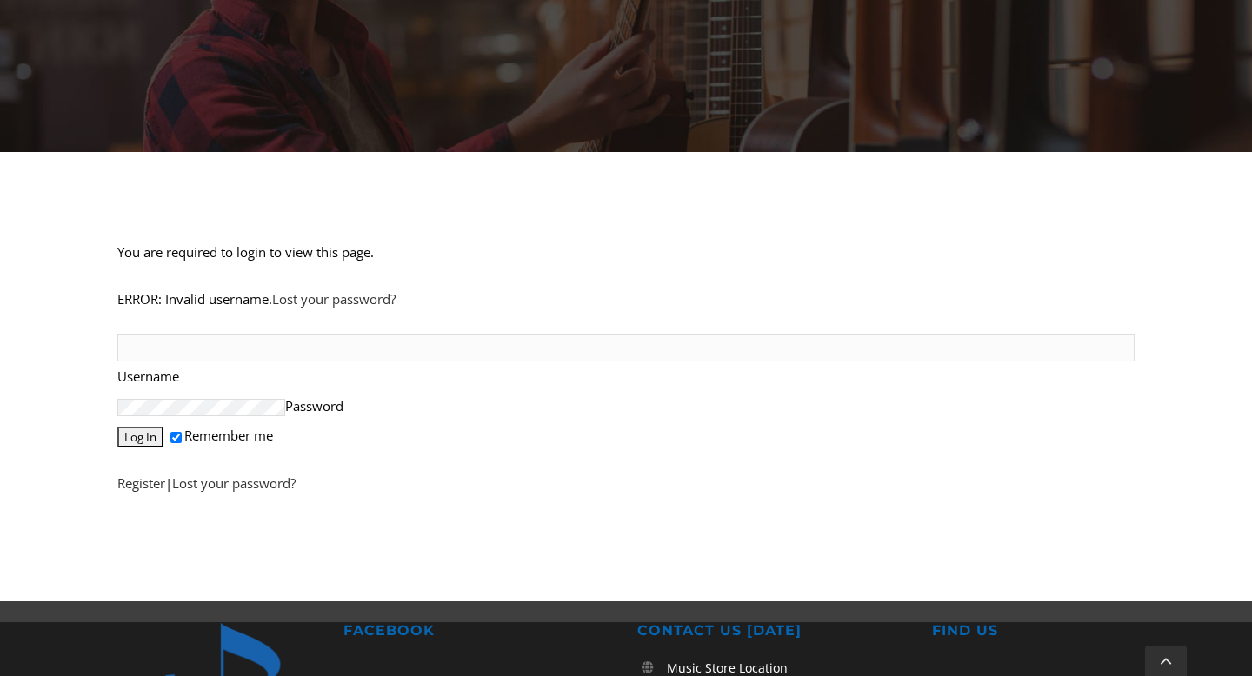
scroll to position [321, 0]
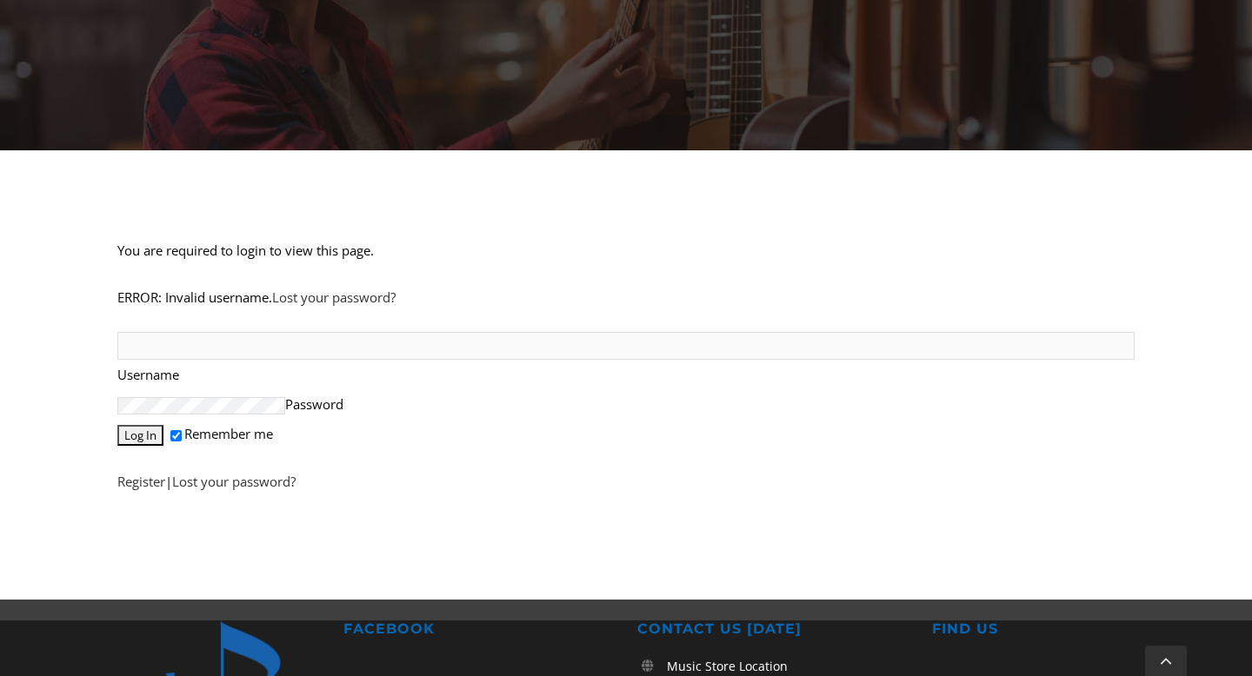
click at [174, 332] on input "Username" at bounding box center [625, 346] width 1017 height 28
type input "[EMAIL_ADDRESS][DOMAIN_NAME]"
click at [117, 425] on input "Log In" at bounding box center [140, 435] width 46 height 21
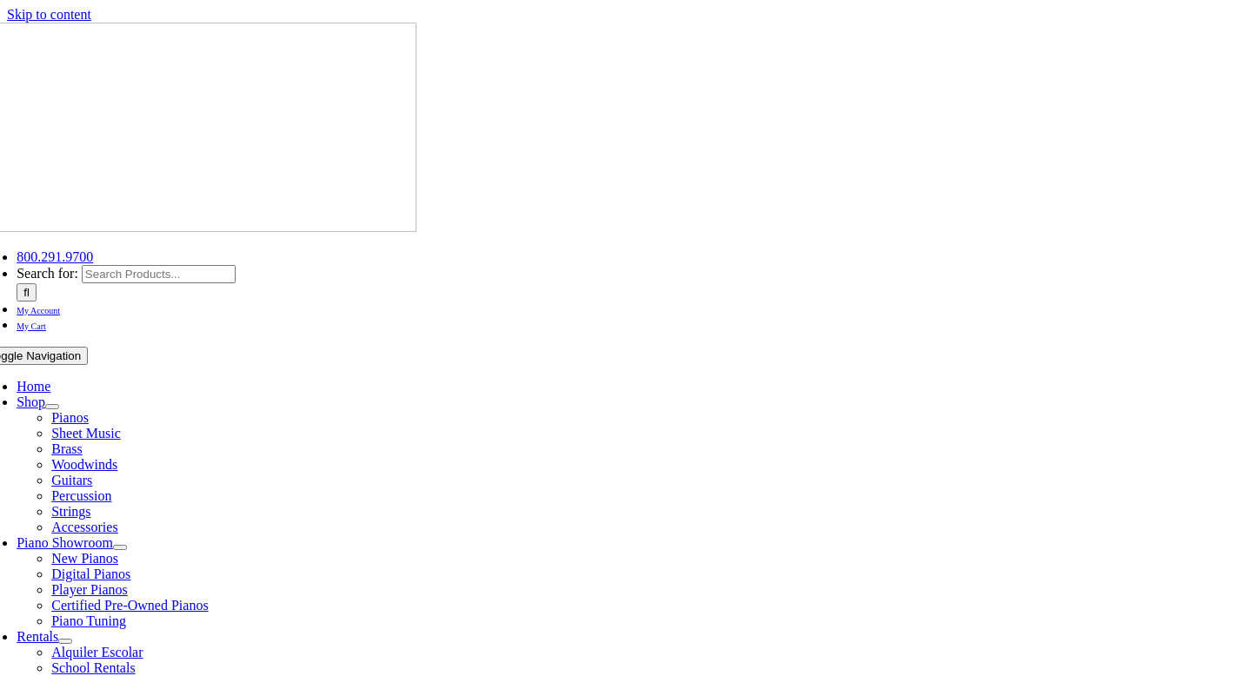
select select
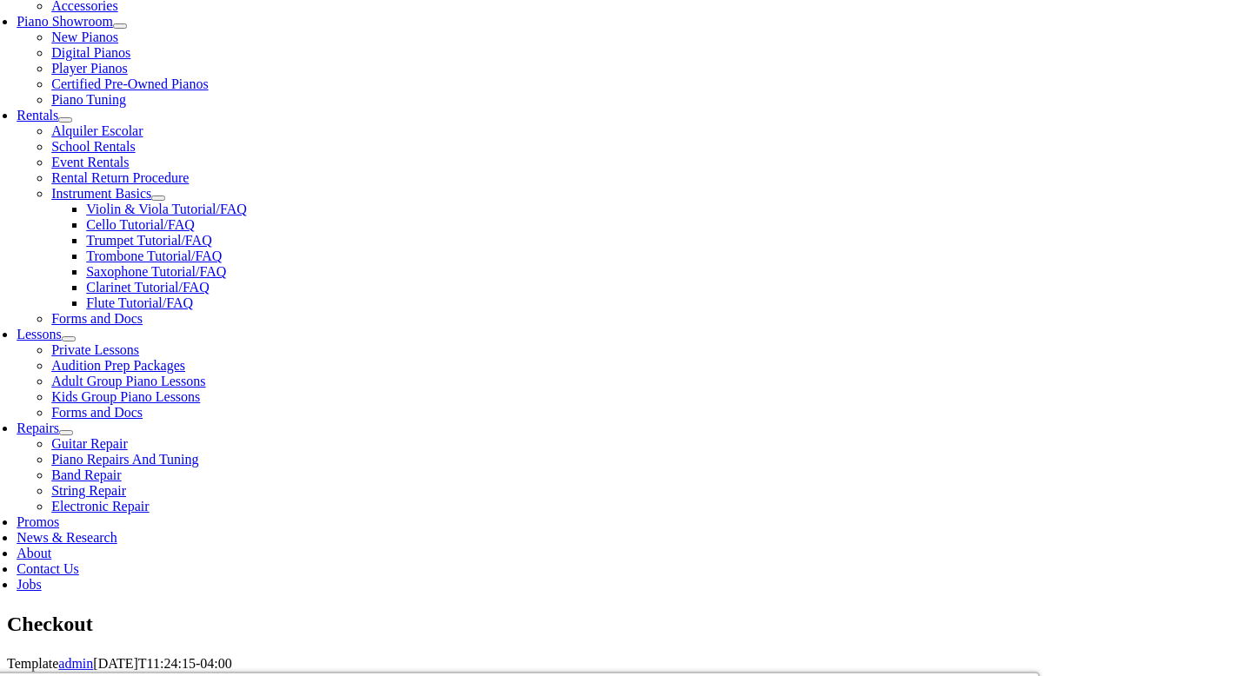
scroll to position [648, 0]
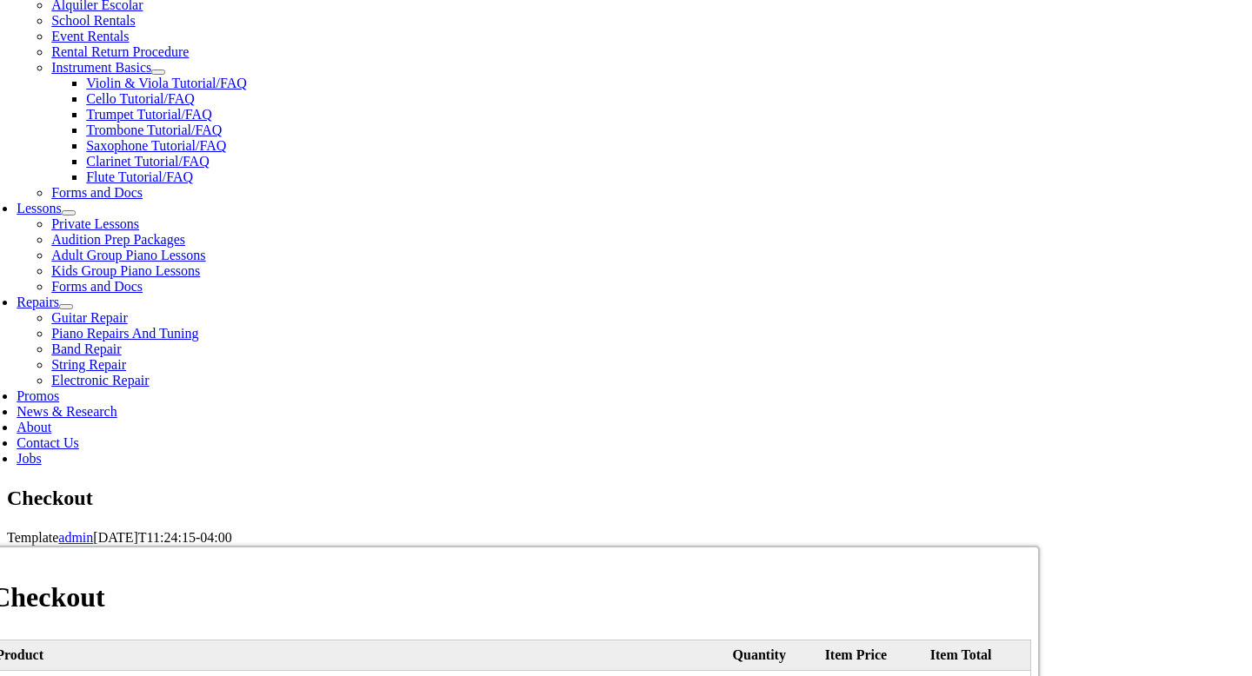
type input "[PERSON_NAME]"
type input "Mucchetti"
type input "302 [GEOGRAPHIC_DATA]"
type input "Bear"
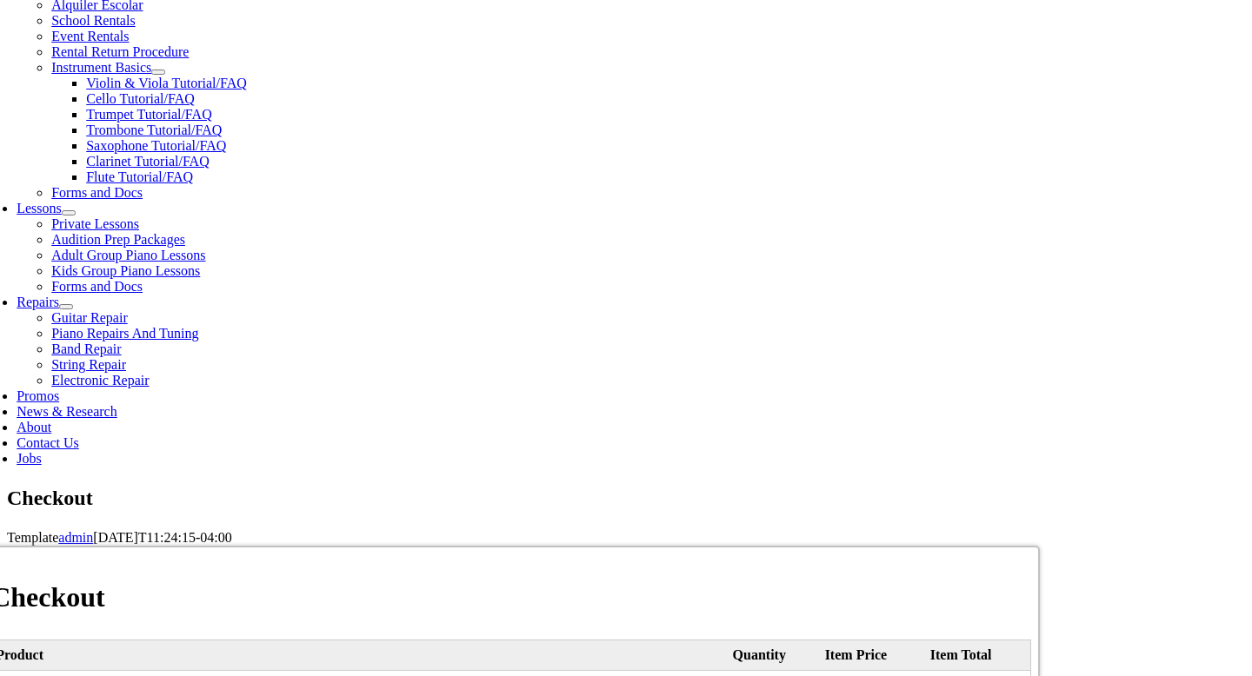
select select "DE"
type input "19701"
type input "6102202690"
type input "[EMAIL_ADDRESS][DOMAIN_NAME]"
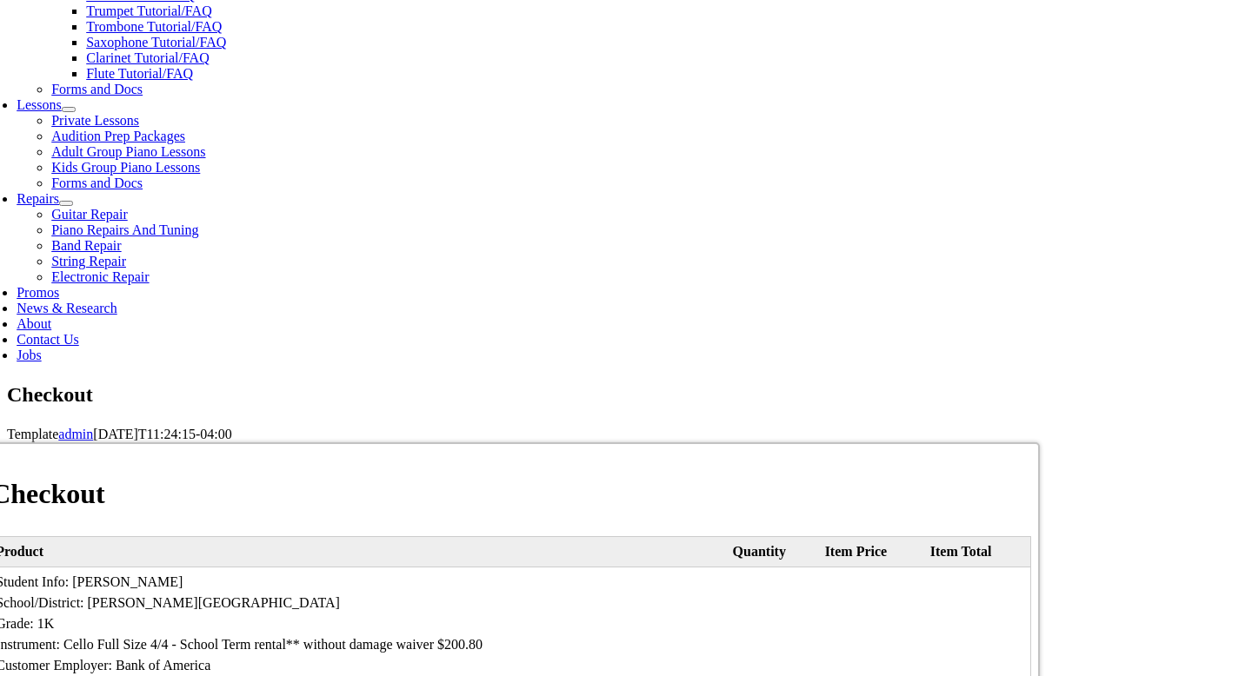
scroll to position [770, 0]
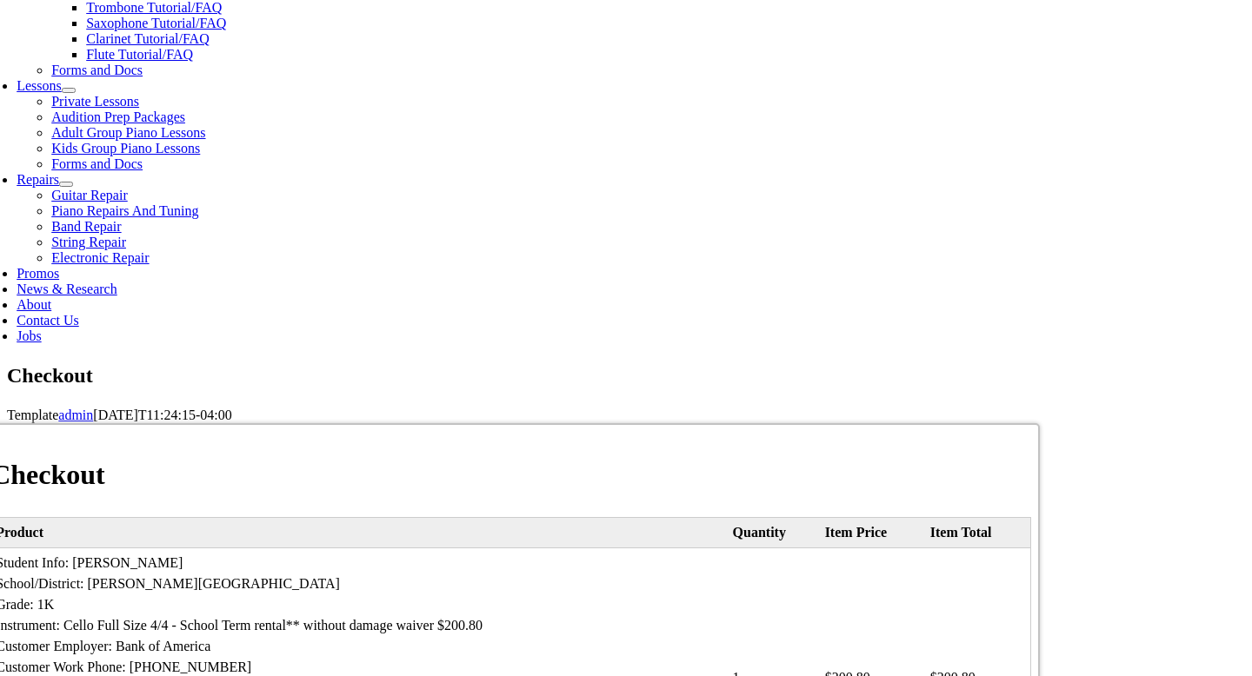
select select "visa"
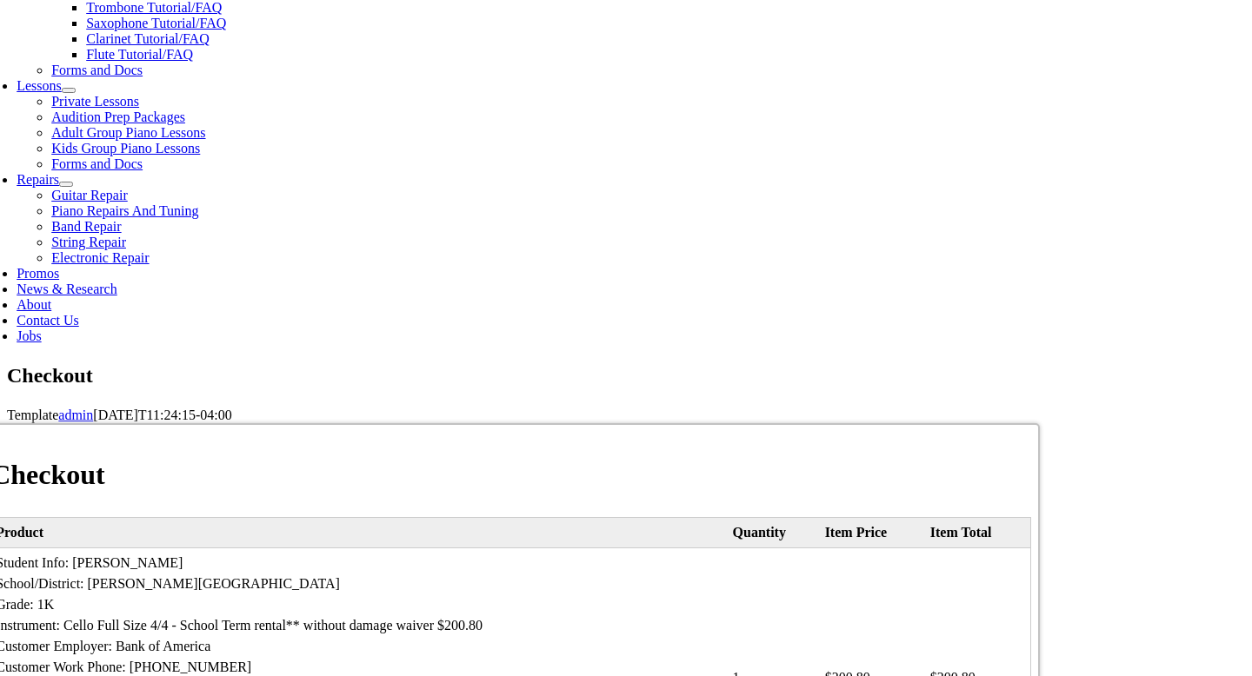
type input "[CREDIT_CARD_NUMBER]"
select select "12"
select select "2029"
type input "180"
